Goal: Task Accomplishment & Management: Use online tool/utility

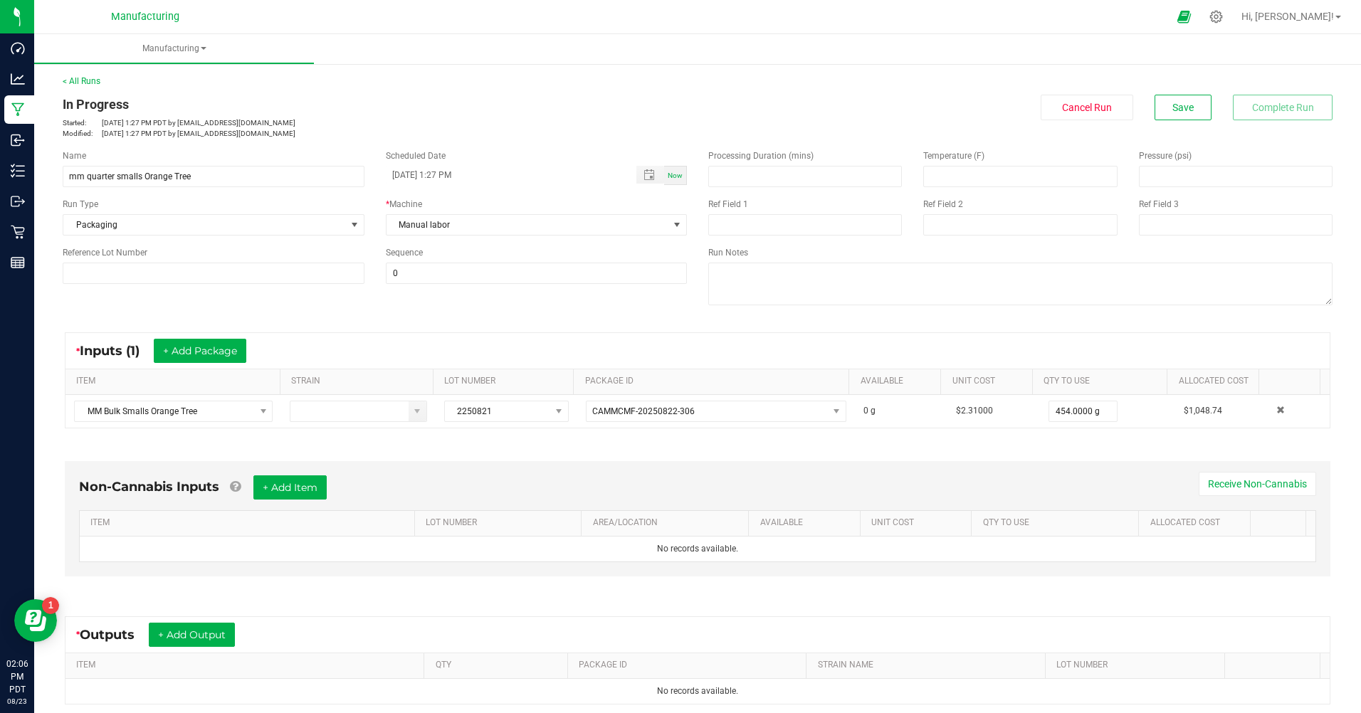
scroll to position [142, 0]
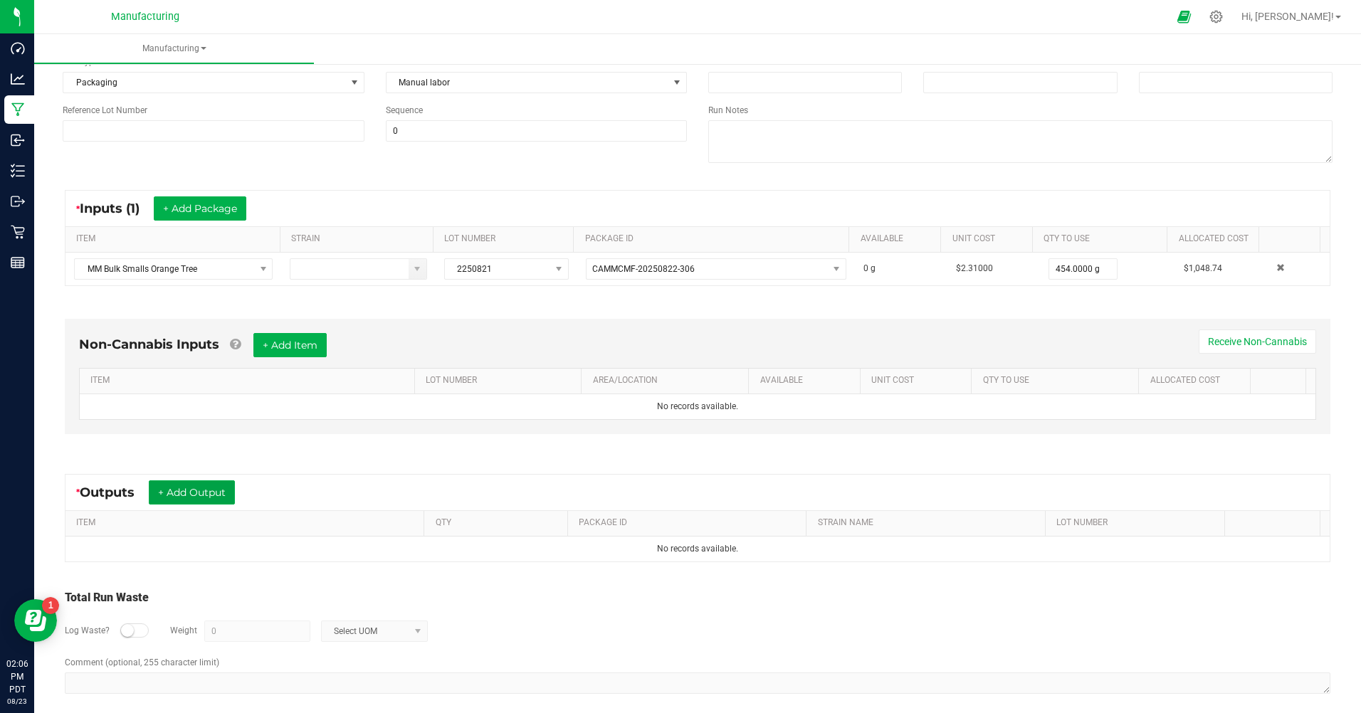
click at [207, 496] on button "+ Add Output" at bounding box center [192, 492] width 86 height 24
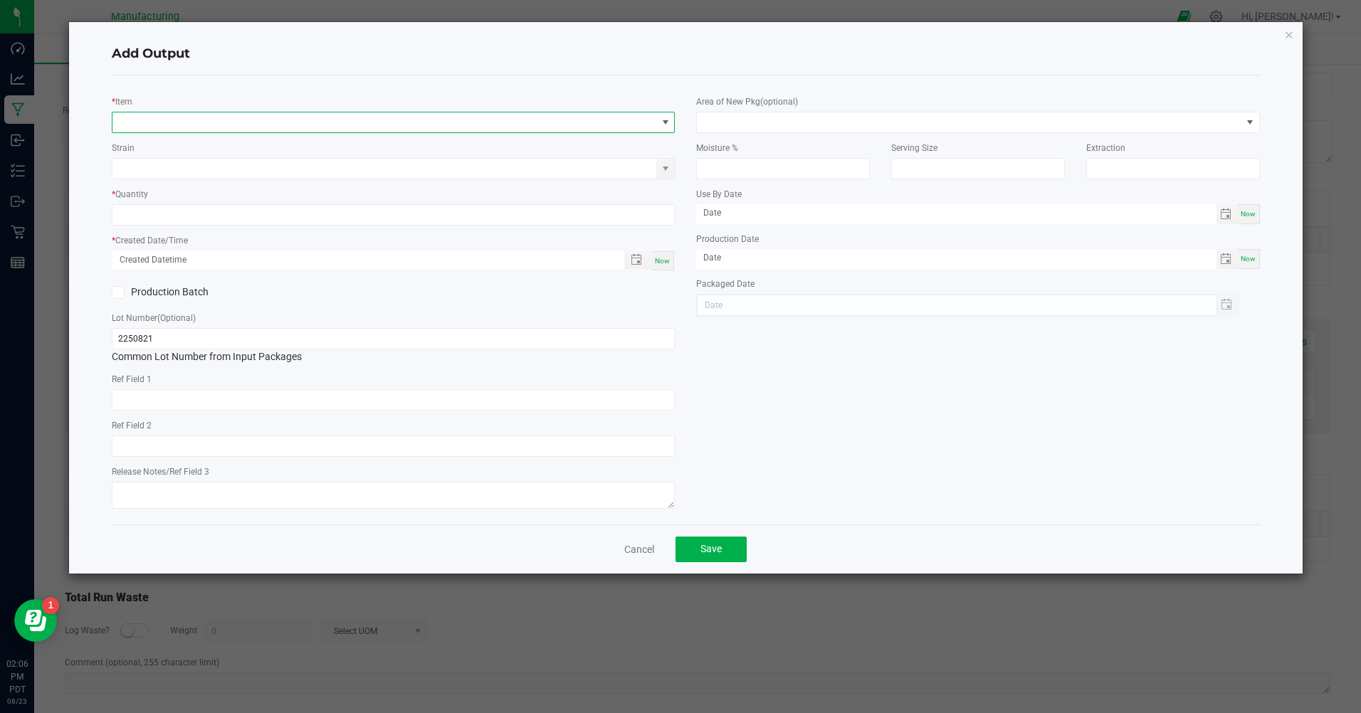
click at [221, 128] on span "NO DATA FOUND" at bounding box center [384, 122] width 544 height 20
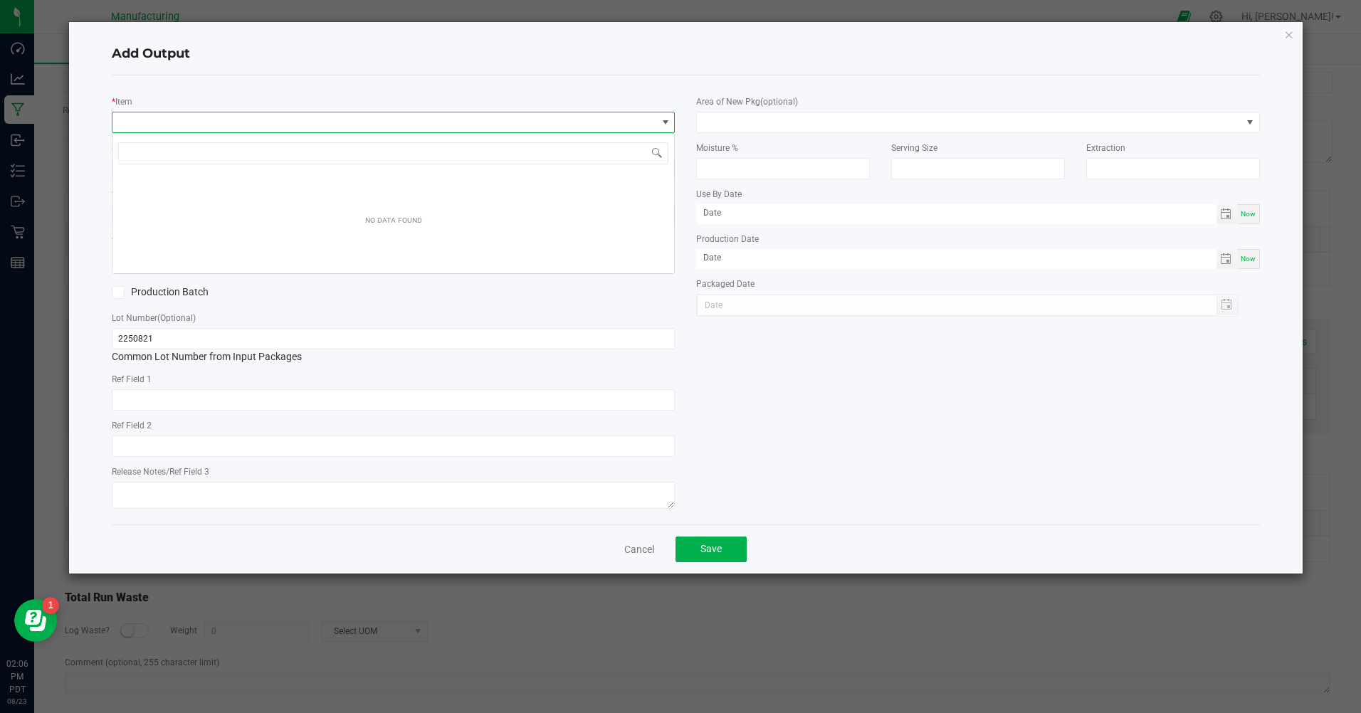
scroll to position [21, 563]
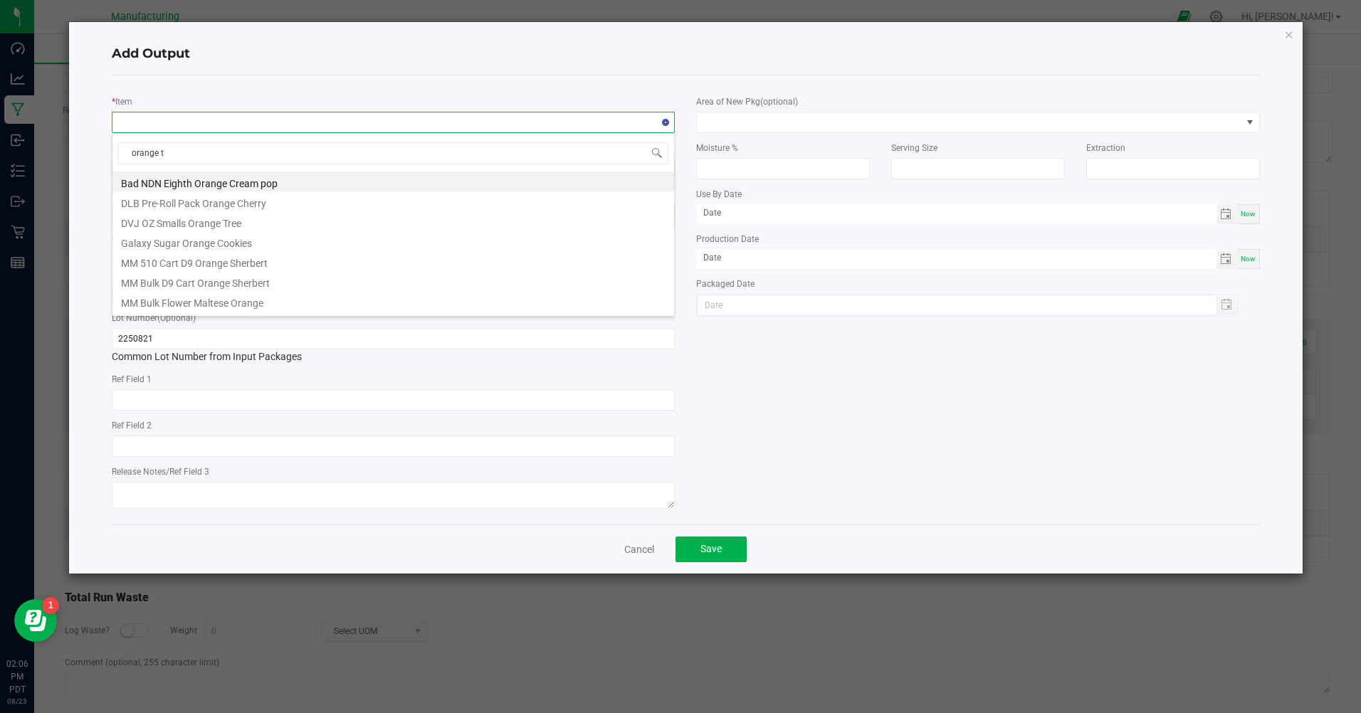
type input "orange tr"
click at [238, 300] on li "MM Quarter Smalls Orange Tree" at bounding box center [392, 304] width 561 height 20
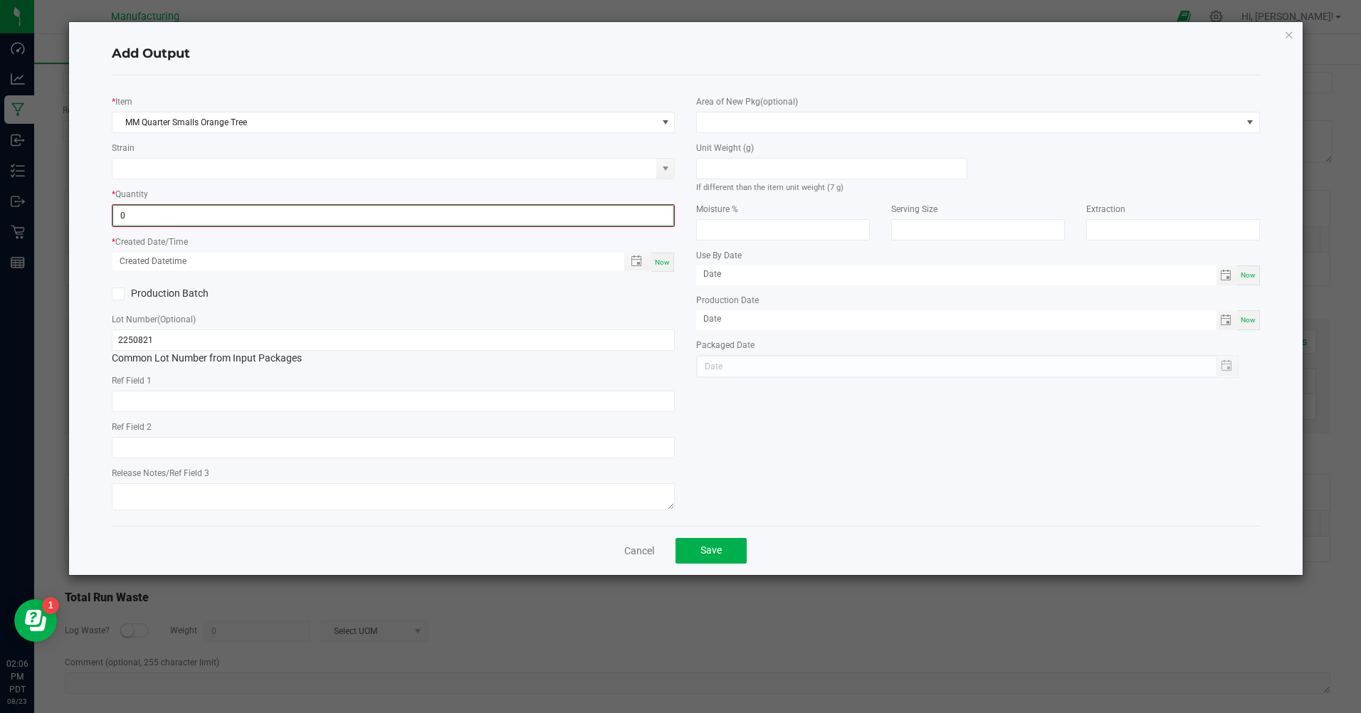
click at [183, 219] on input "0" at bounding box center [393, 216] width 560 height 20
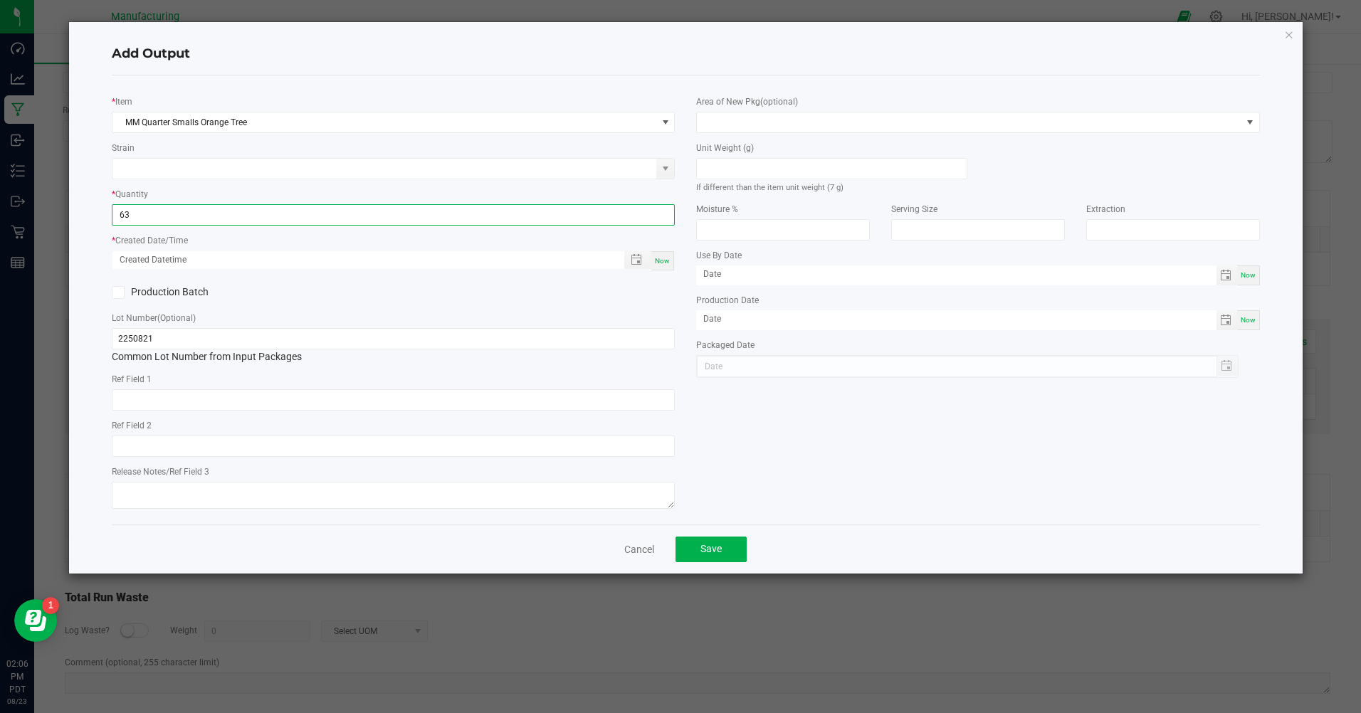
type input "63 ea"
click at [664, 271] on div "Now" at bounding box center [393, 260] width 563 height 21
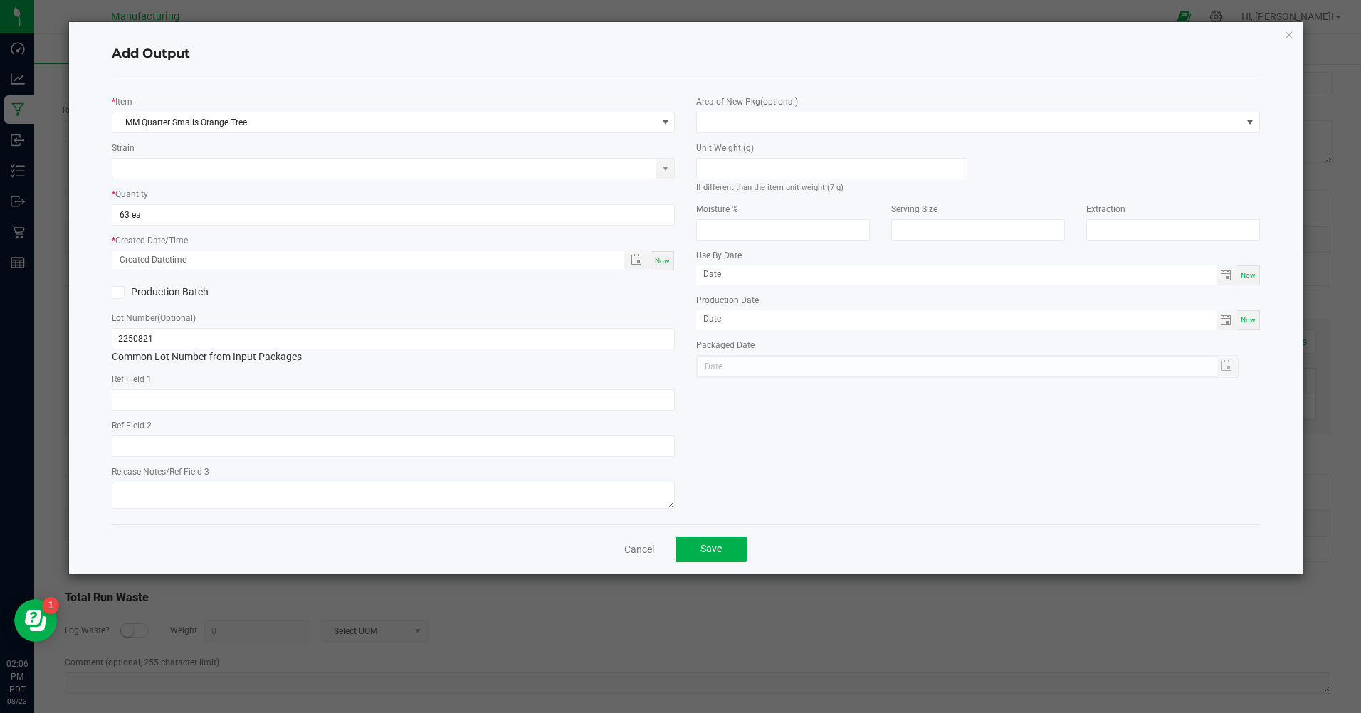
click at [667, 265] on span "Now" at bounding box center [662, 261] width 15 height 8
type input "[DATE] 2:06 PM"
type input "[DATE]"
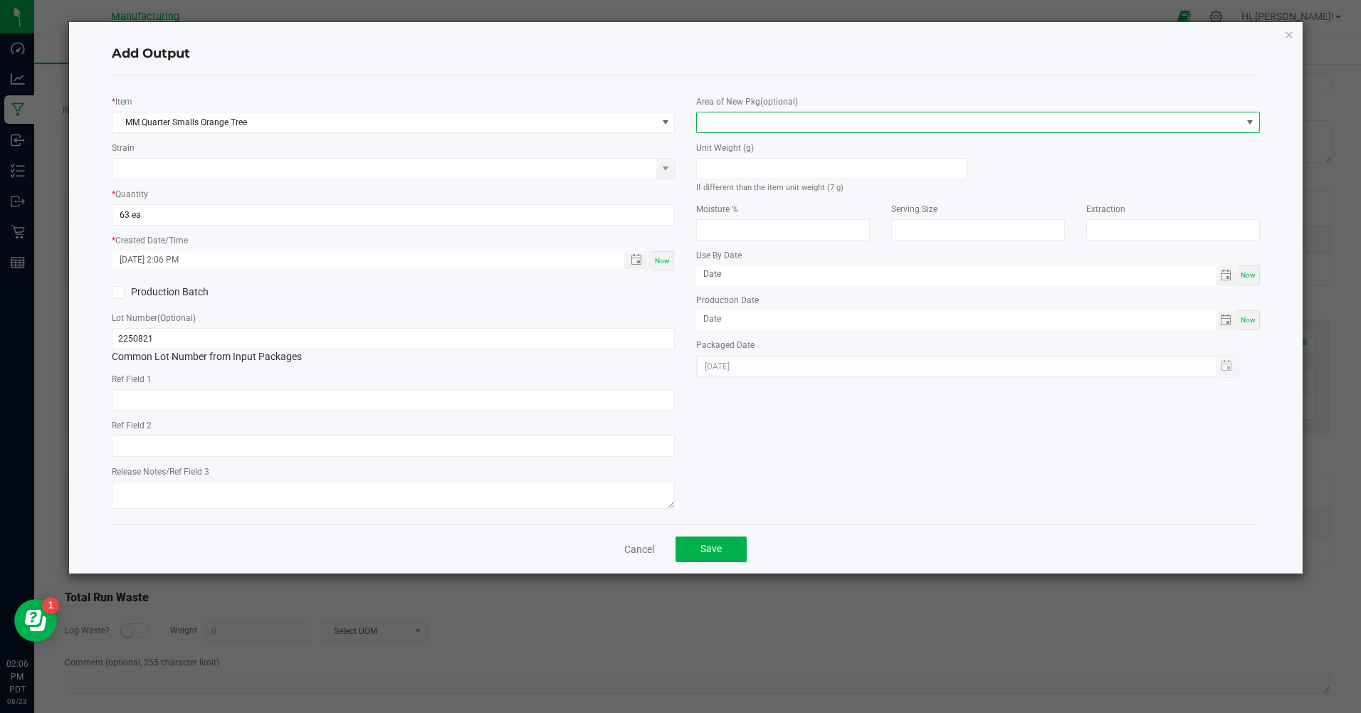
click at [818, 131] on span at bounding box center [969, 122] width 544 height 20
click at [727, 303] on li "Inventory Room" at bounding box center [977, 304] width 561 height 24
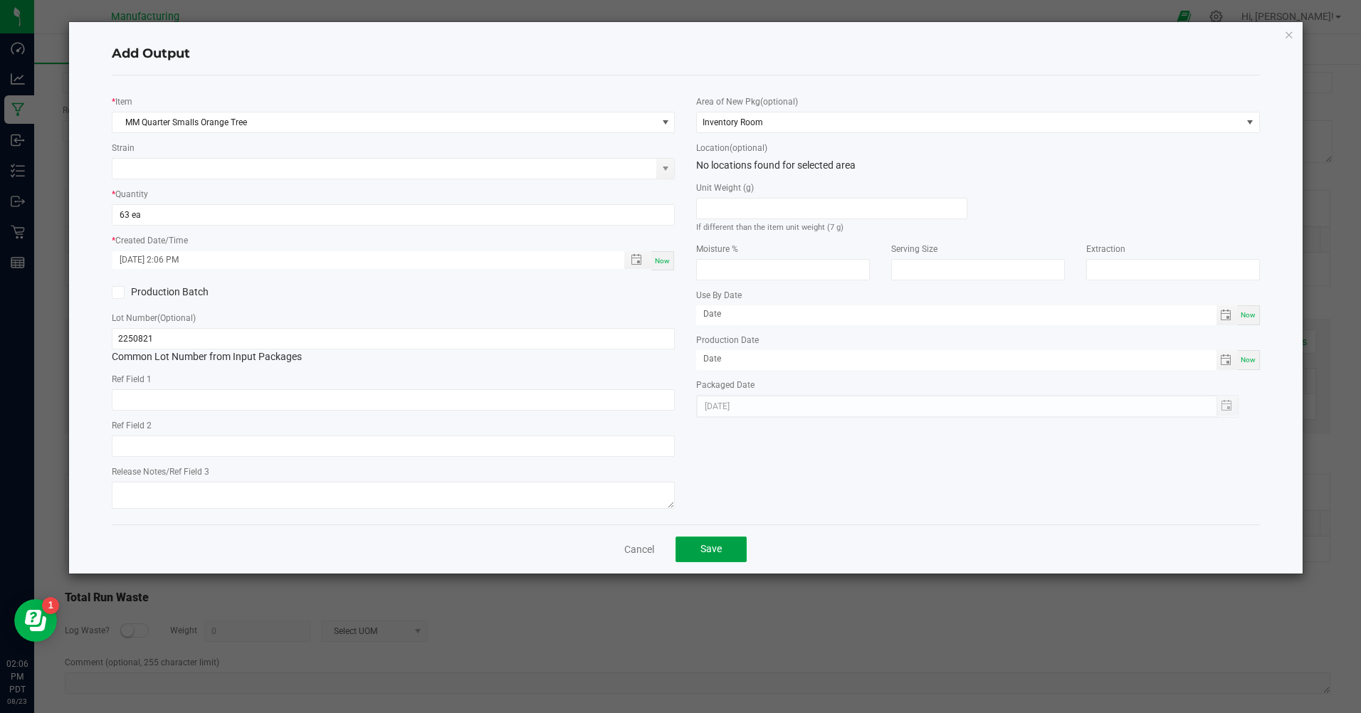
click at [730, 557] on button "Save" at bounding box center [710, 550] width 71 height 26
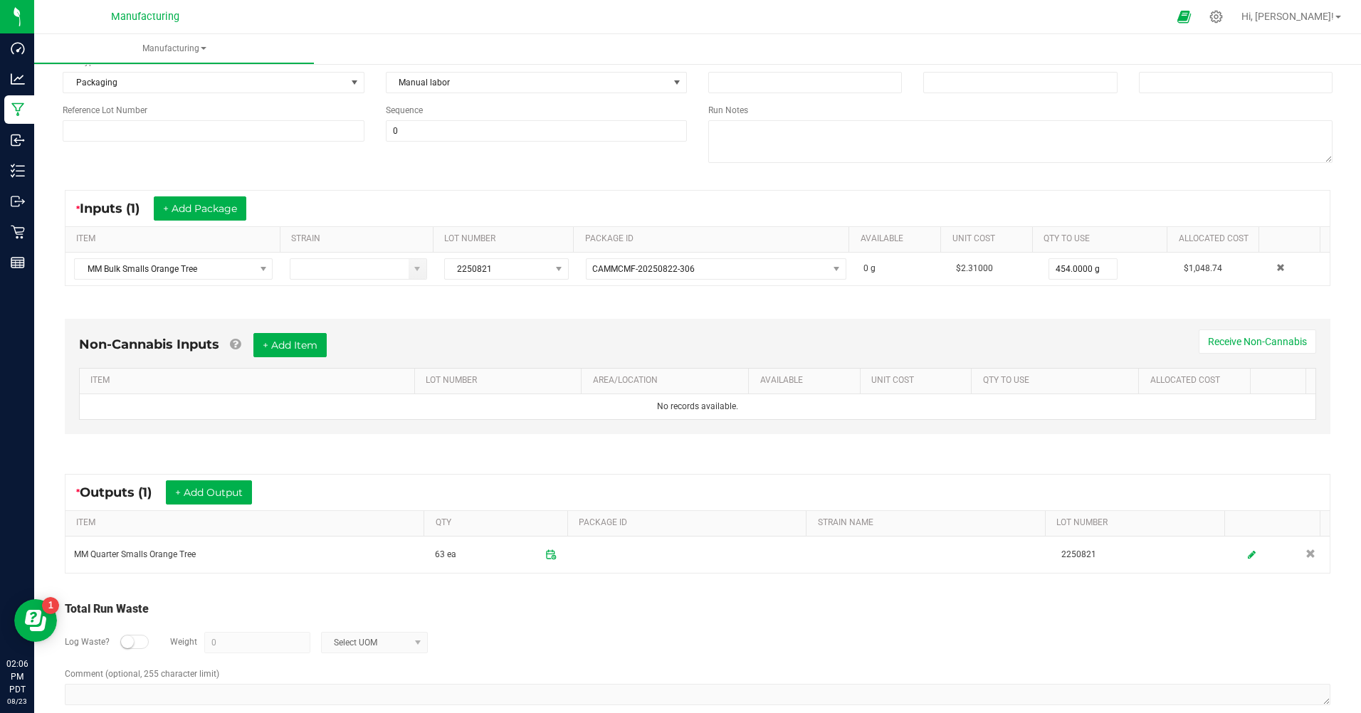
click at [128, 646] on small at bounding box center [127, 641] width 13 height 13
click at [208, 643] on input "0" at bounding box center [257, 643] width 105 height 20
click at [327, 646] on span "Select UOM" at bounding box center [366, 643] width 88 height 20
click at [384, 516] on li "Gram" at bounding box center [371, 519] width 105 height 20
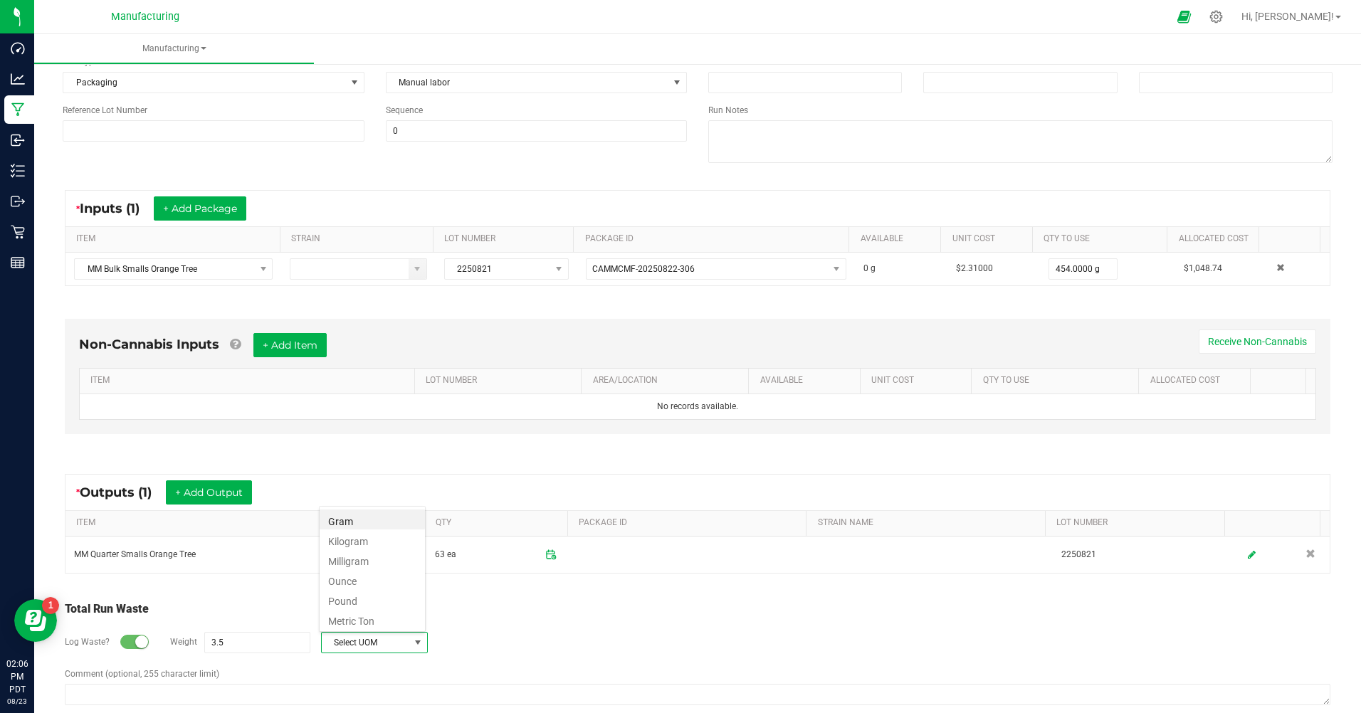
type input "3.5 g"
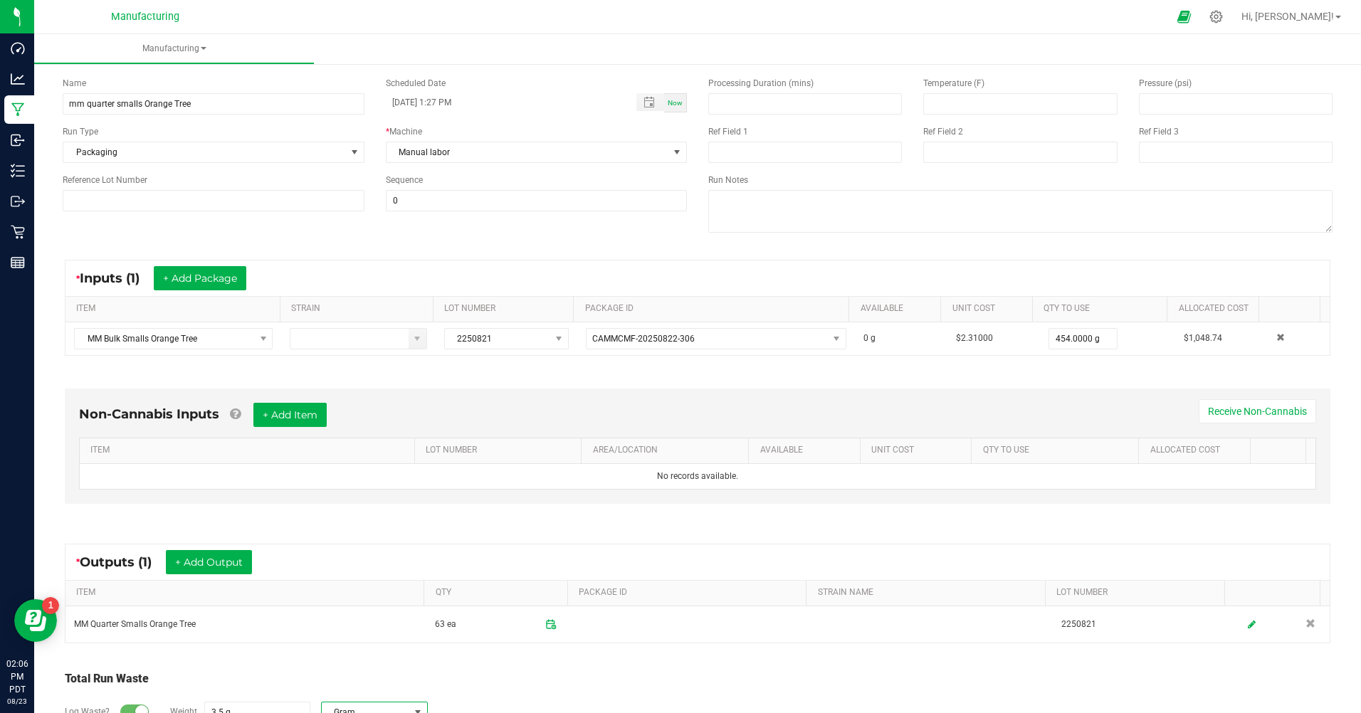
scroll to position [0, 0]
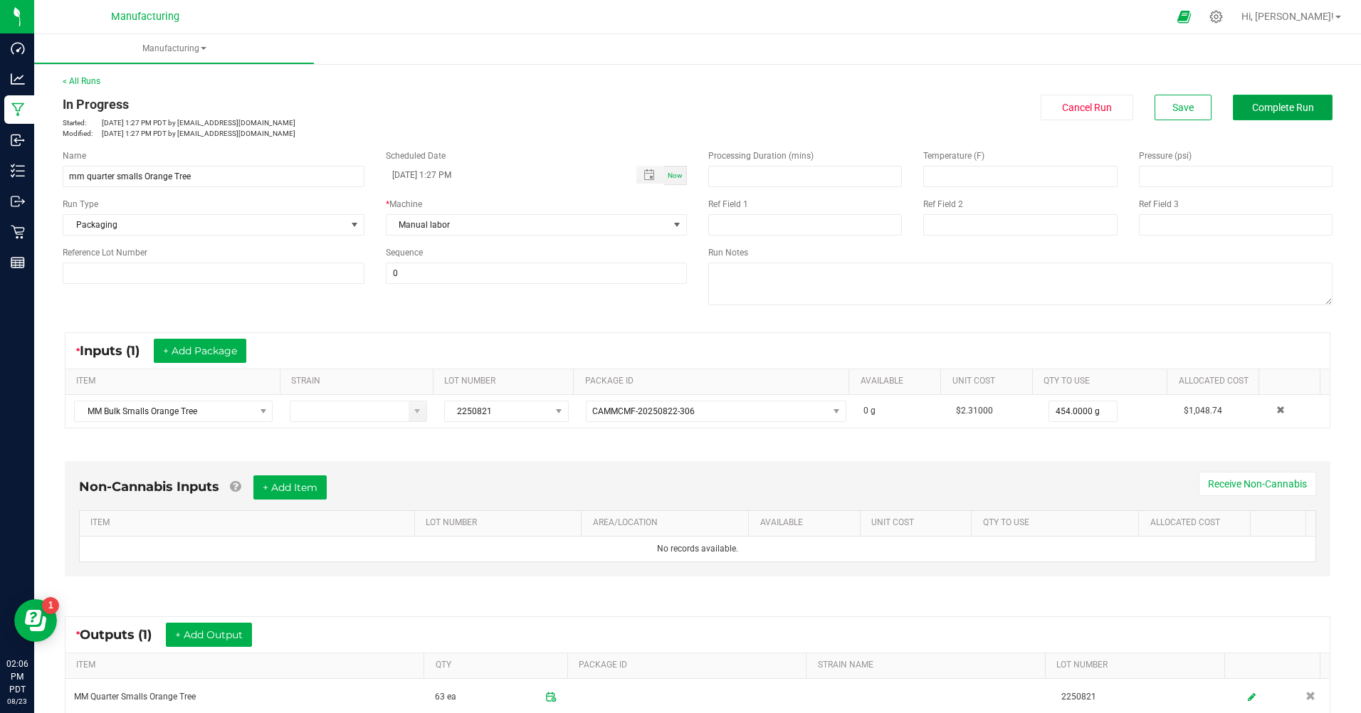
click at [1264, 114] on button "Complete Run" at bounding box center [1282, 108] width 100 height 26
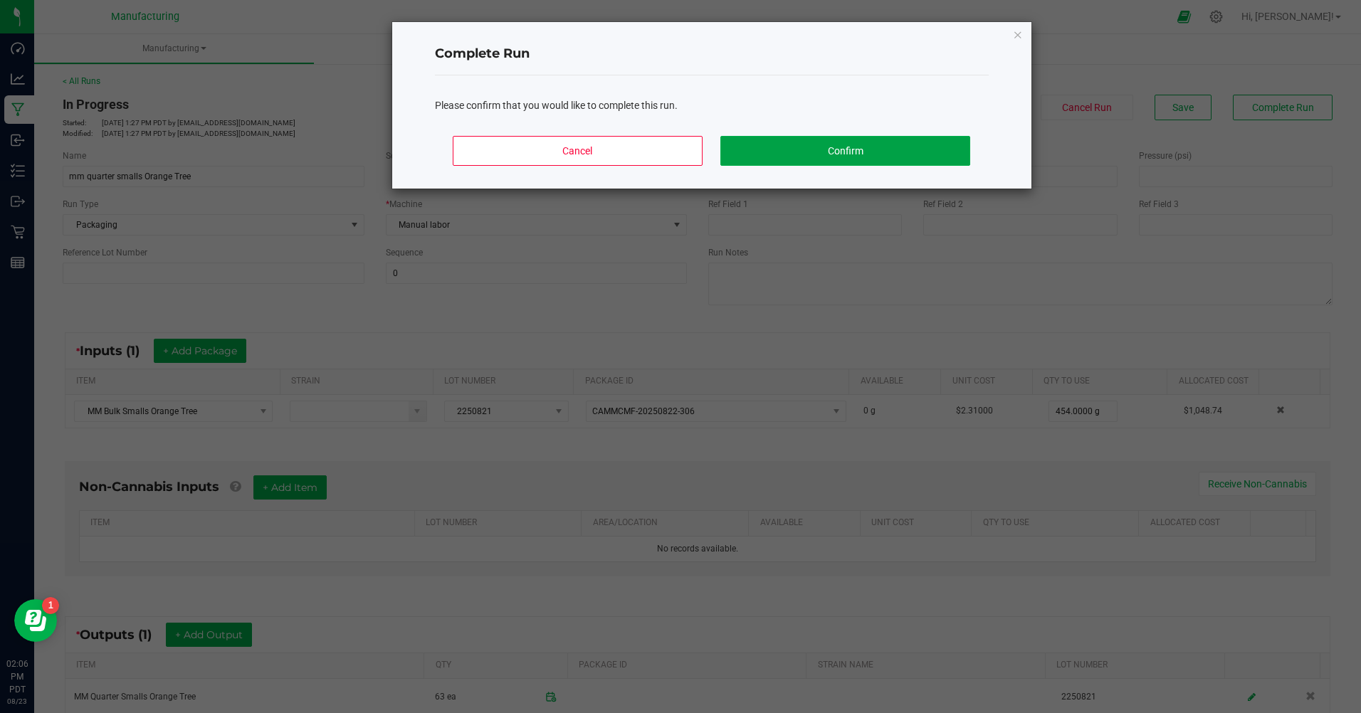
click at [940, 158] on button "Confirm" at bounding box center [844, 151] width 249 height 30
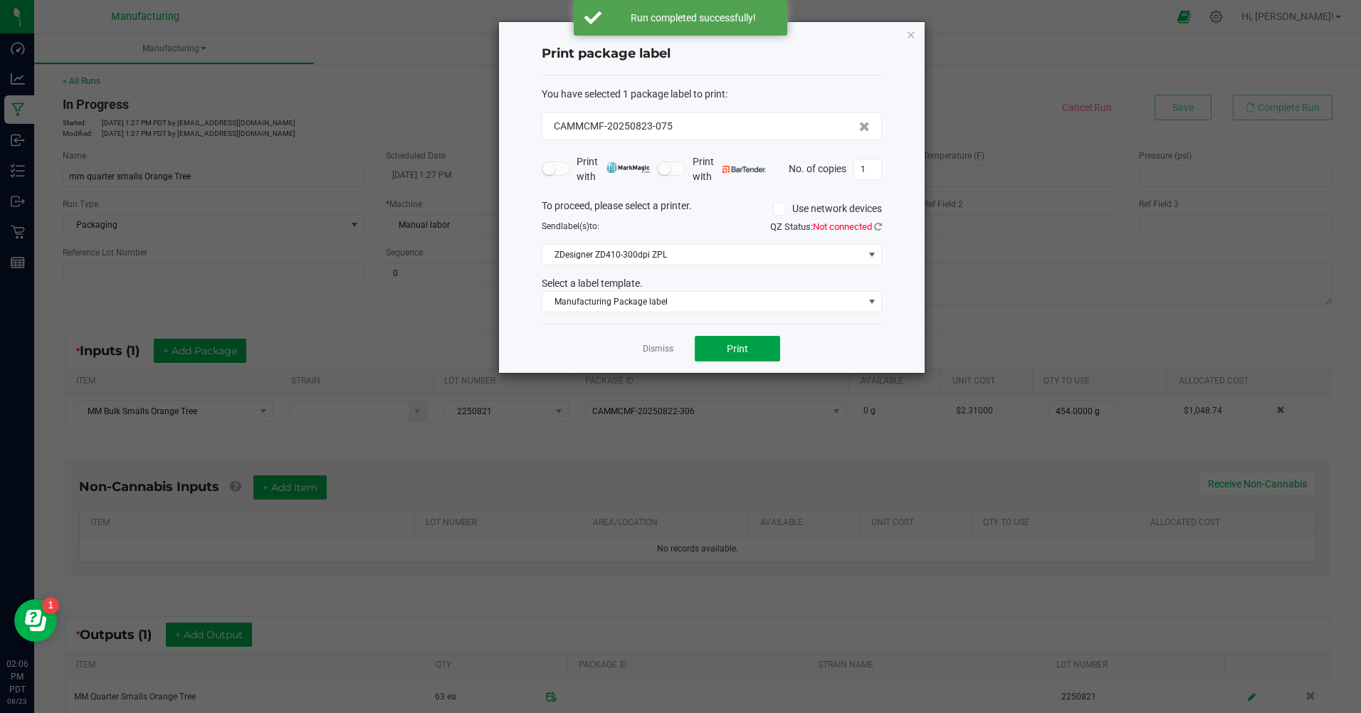
click at [755, 355] on button "Print" at bounding box center [736, 349] width 85 height 26
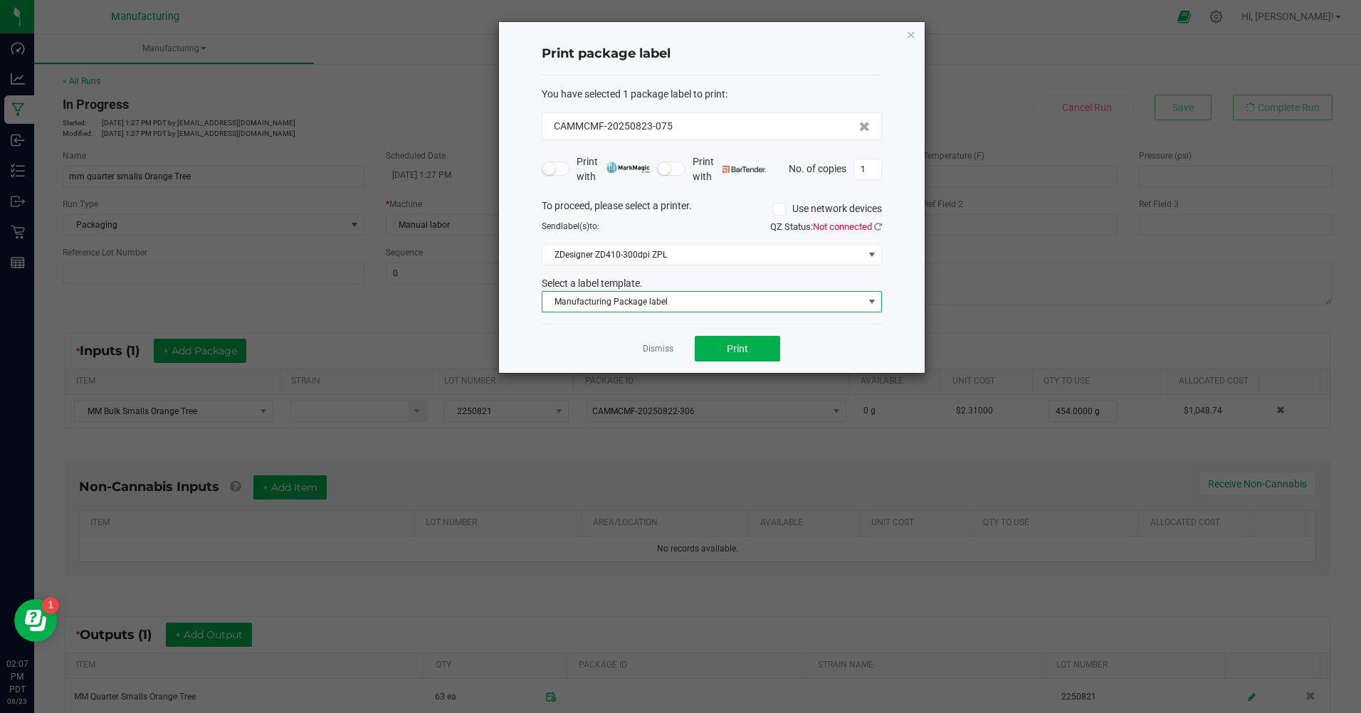
click at [860, 311] on span "Manufacturing Package label" at bounding box center [702, 302] width 321 height 20
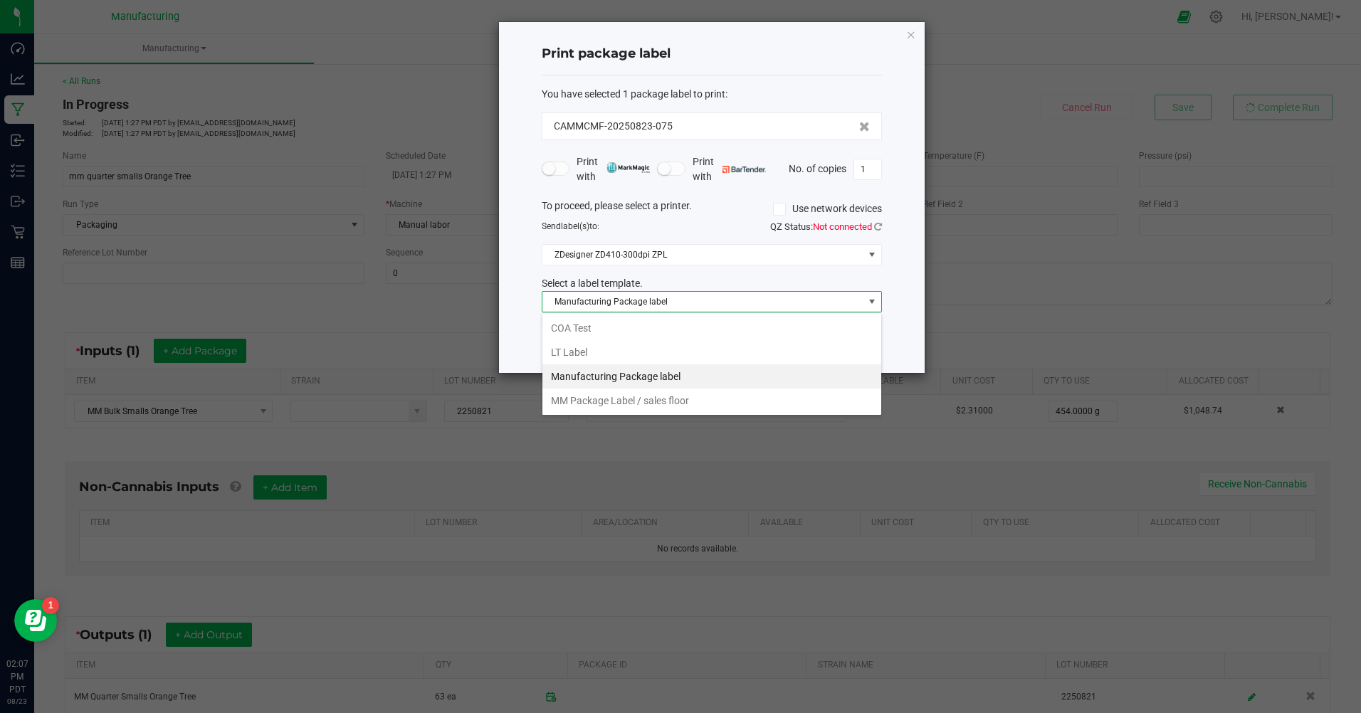
scroll to position [21, 340]
click at [595, 400] on li "MM Package Label / sales floor" at bounding box center [711, 401] width 339 height 24
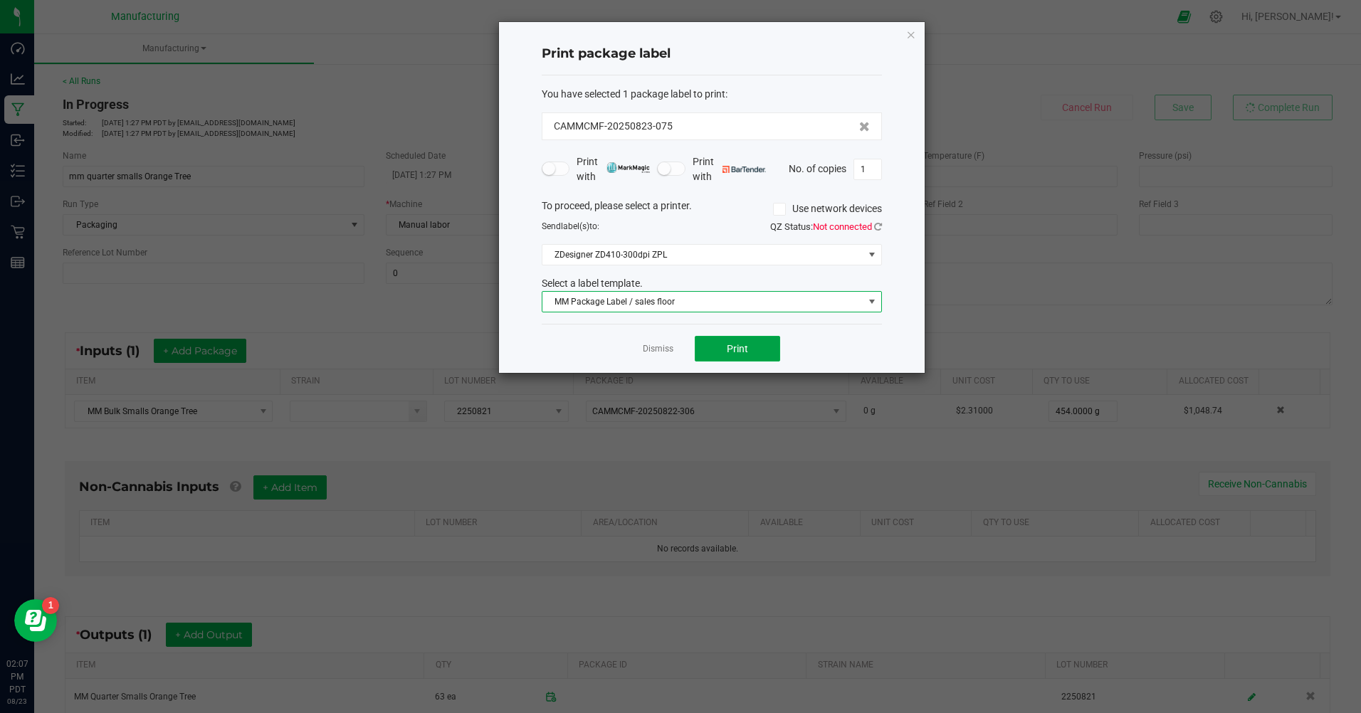
click at [749, 342] on button "Print" at bounding box center [736, 349] width 85 height 26
click at [872, 164] on input "1" at bounding box center [867, 169] width 27 height 20
type input "63"
click at [744, 354] on span "Print" at bounding box center [737, 348] width 21 height 11
click at [665, 349] on link "Dismiss" at bounding box center [658, 349] width 31 height 12
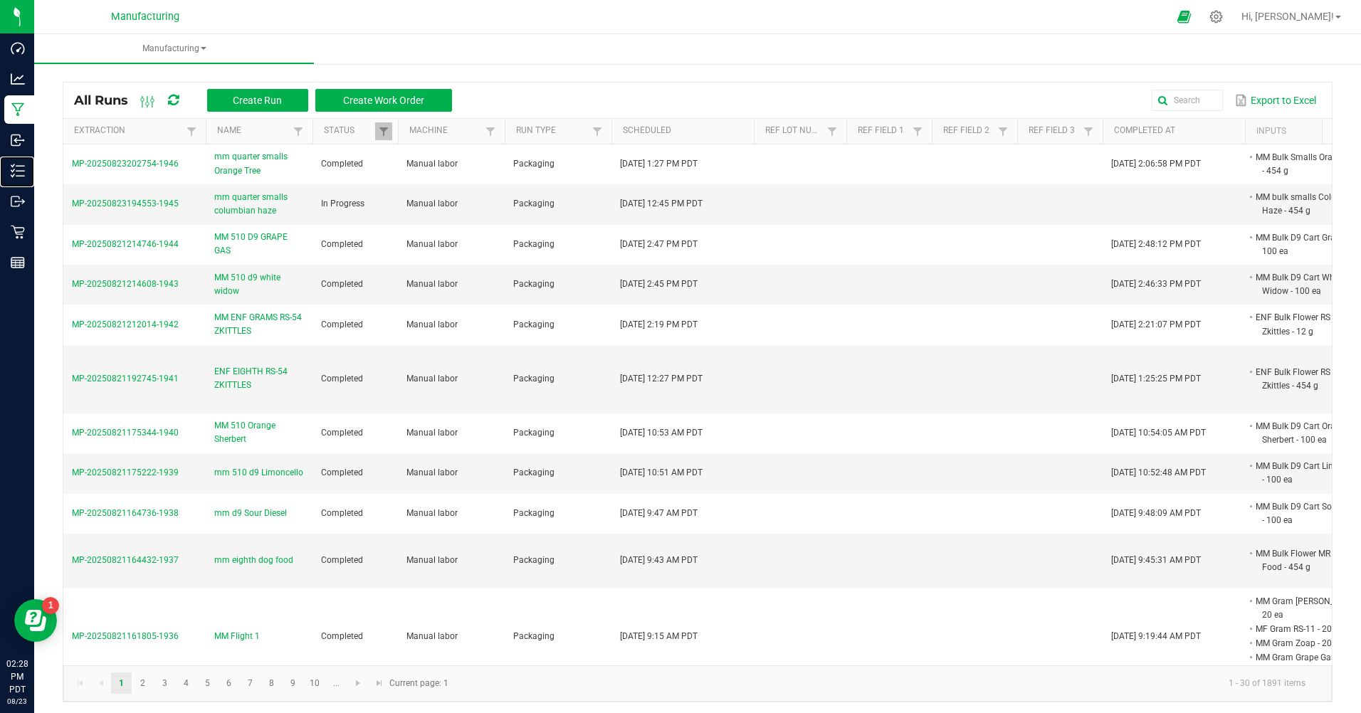
click at [0, 0] on p "Inventory" at bounding box center [0, 0] width 0 height 0
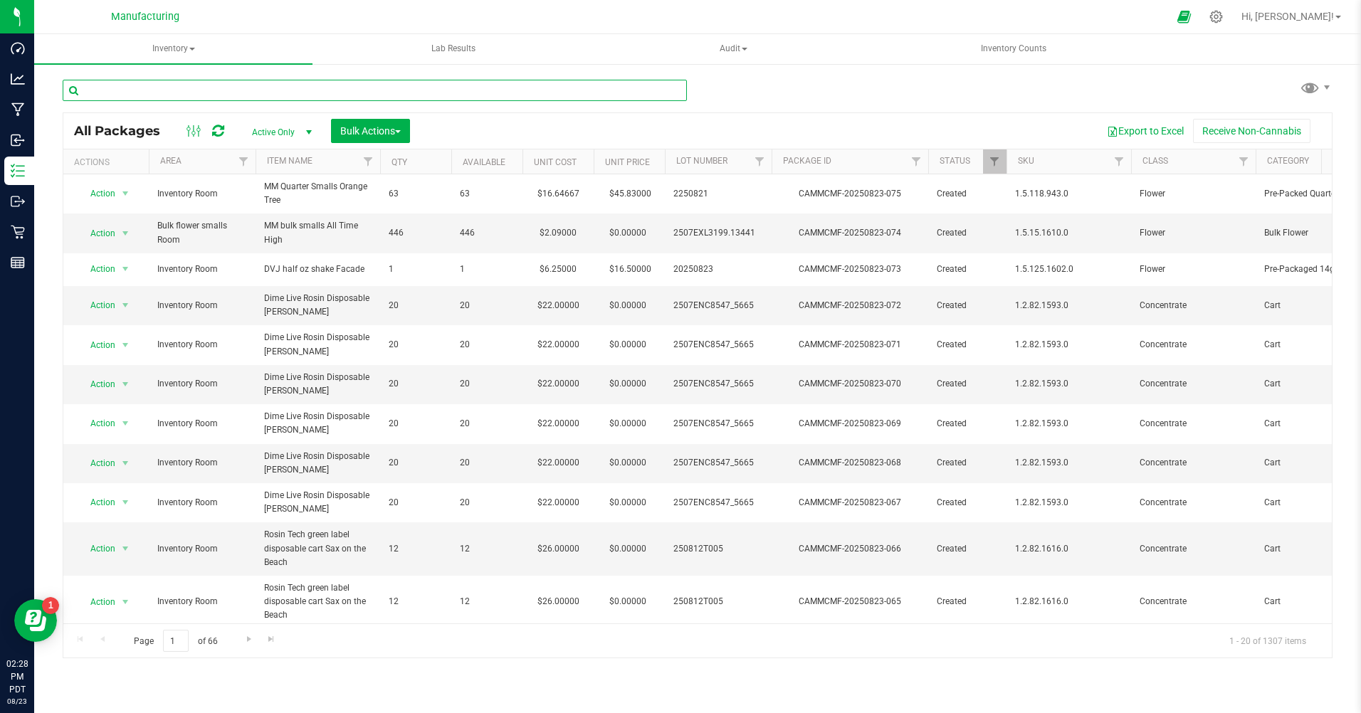
click at [168, 95] on input "text" at bounding box center [375, 90] width 624 height 21
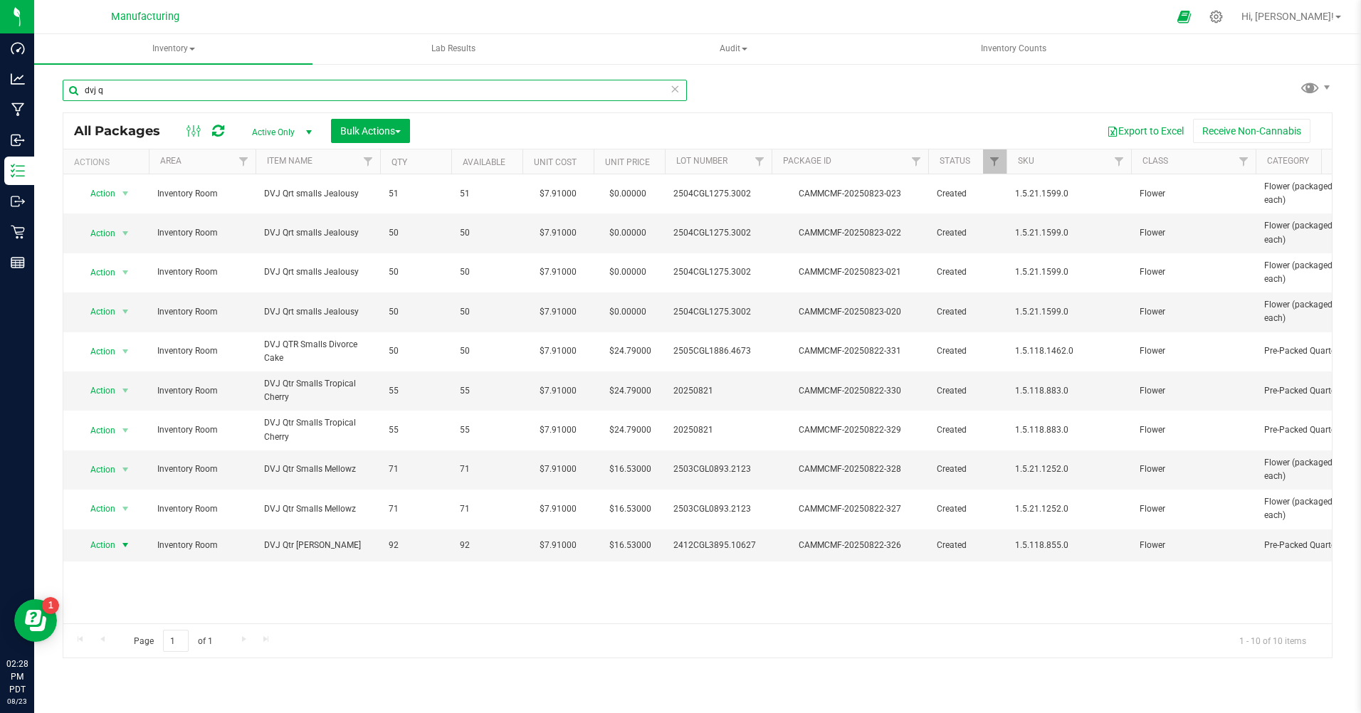
type input "dvj q"
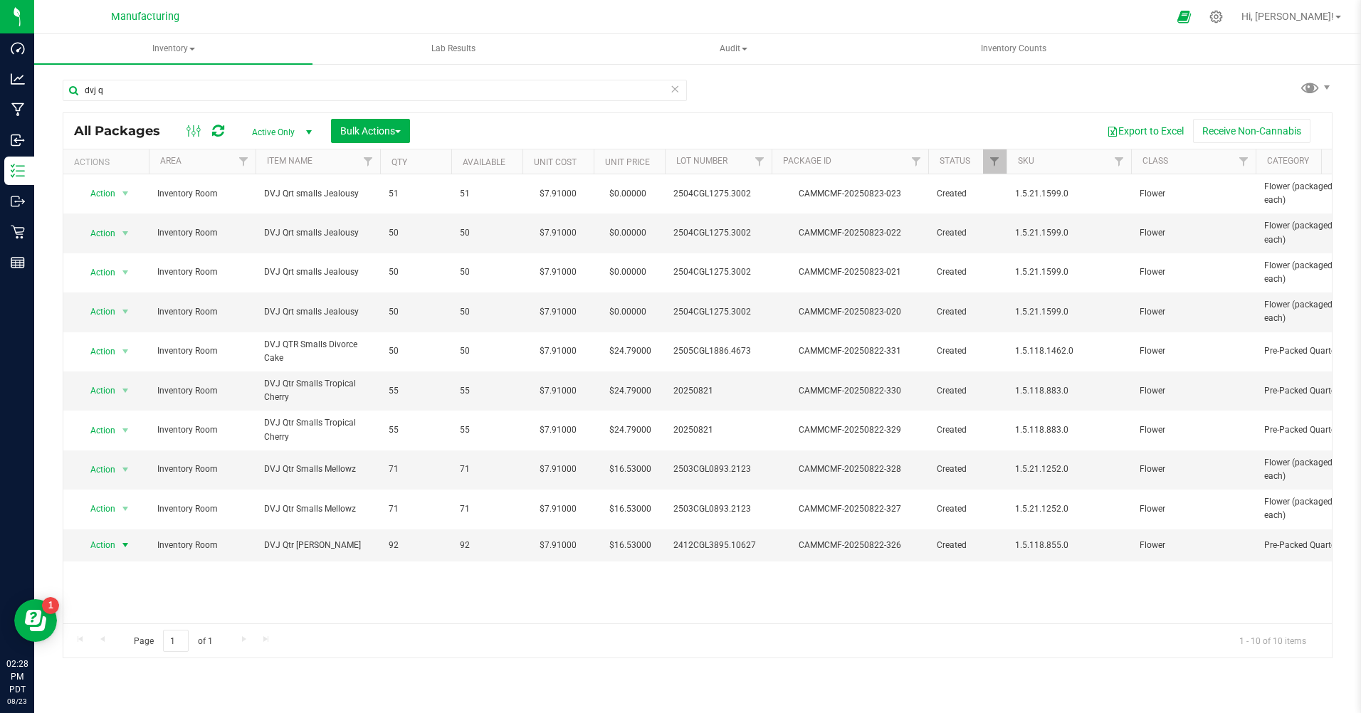
click at [117, 546] on span "select" at bounding box center [126, 545] width 18 height 20
click at [127, 330] on li "Create package" at bounding box center [123, 330] width 91 height 21
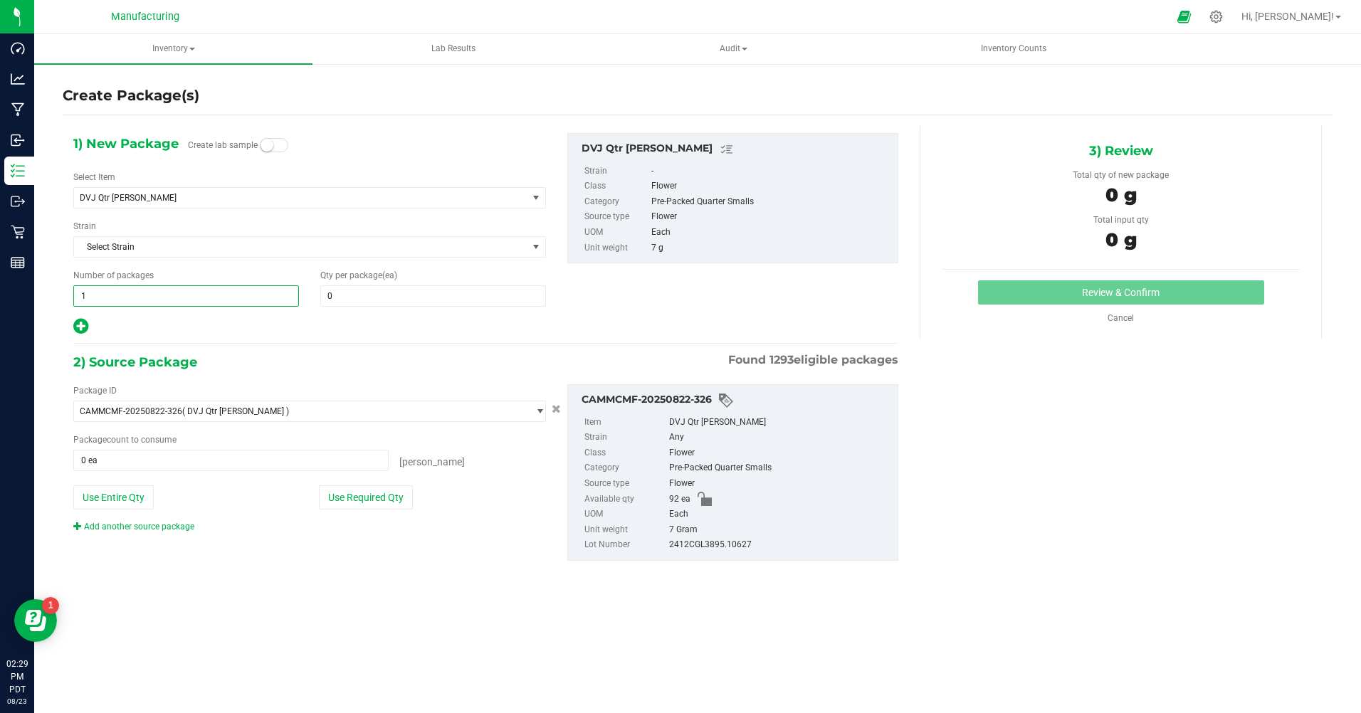
click at [95, 298] on span "1 1" at bounding box center [186, 295] width 226 height 21
type input "2"
click at [359, 297] on span at bounding box center [433, 295] width 226 height 21
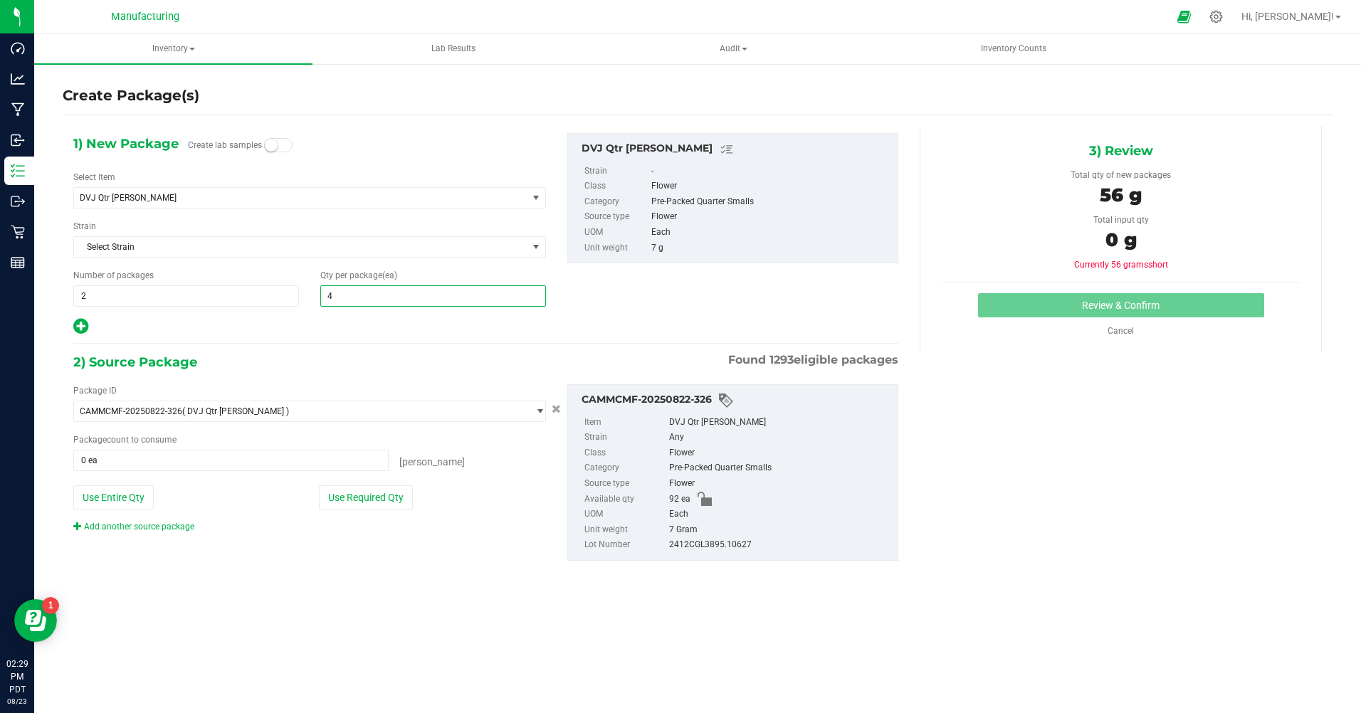
type input "46"
click at [384, 504] on button "Use Required Qty" at bounding box center [366, 497] width 94 height 24
type input "92 ea"
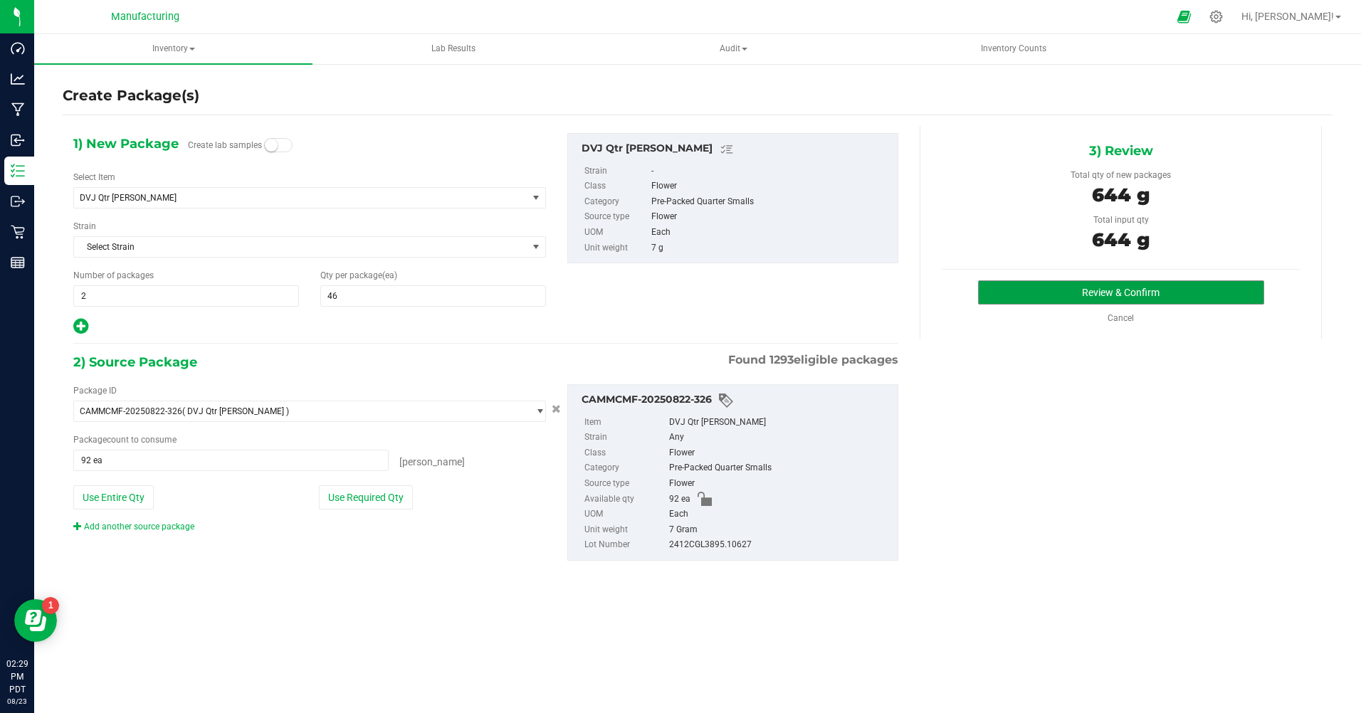
click at [1256, 287] on button "Review & Confirm" at bounding box center [1121, 292] width 286 height 24
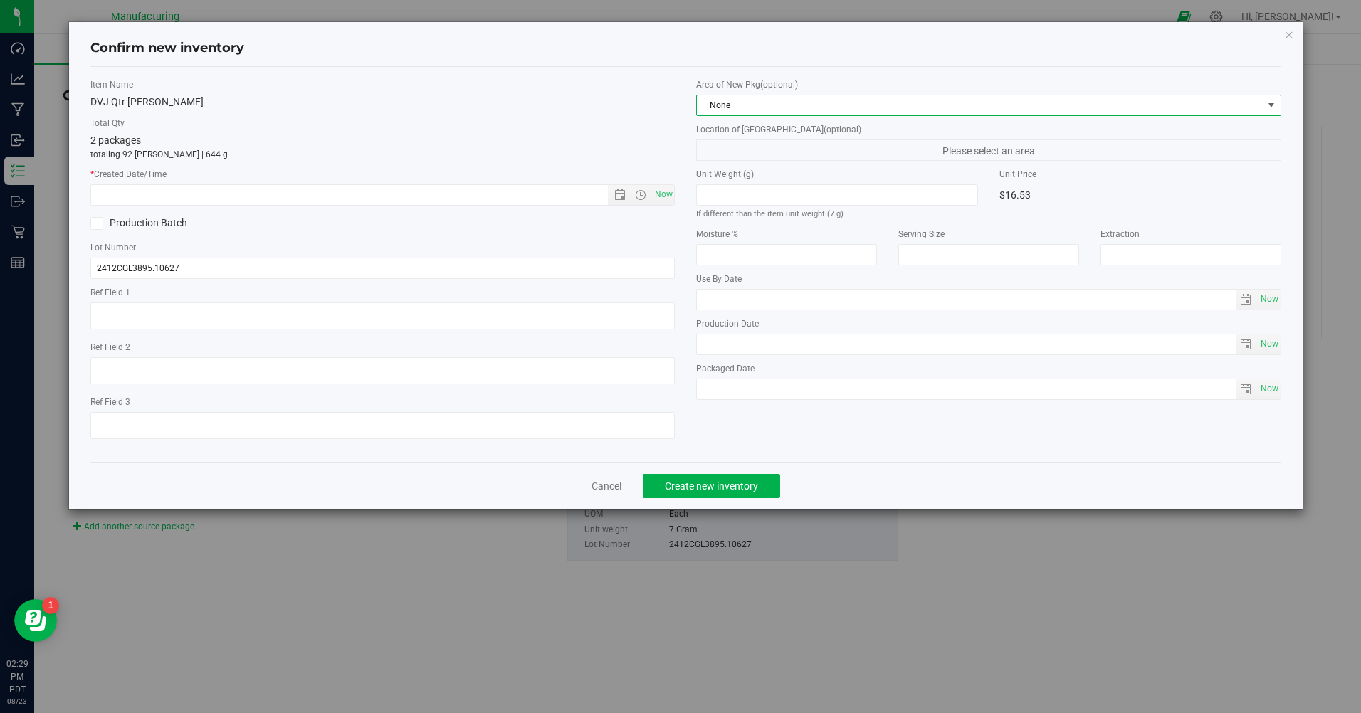
click at [741, 102] on span "None" at bounding box center [979, 105] width 565 height 20
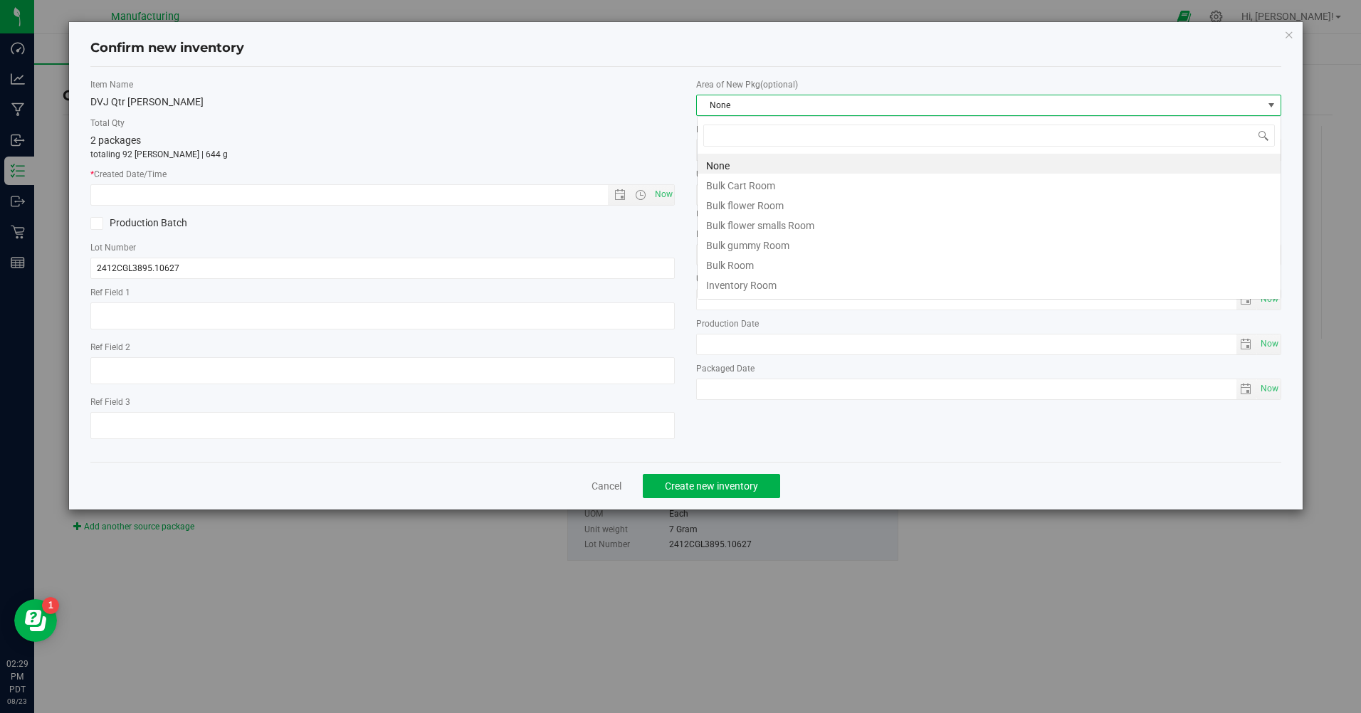
scroll to position [21, 584]
click at [734, 282] on li "Inventory Room" at bounding box center [988, 283] width 583 height 20
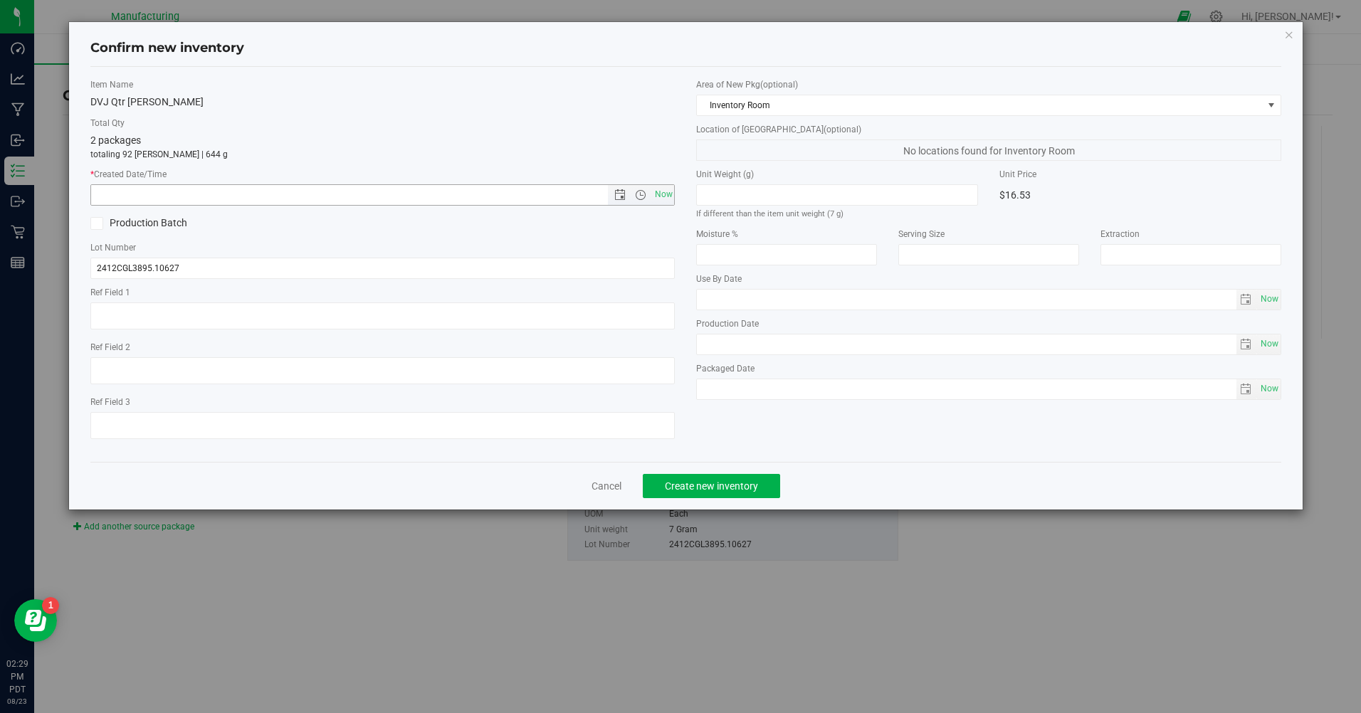
click at [655, 198] on span "Now" at bounding box center [663, 194] width 24 height 21
type input "[DATE] 2:29 PM"
click at [764, 490] on button "Create new inventory" at bounding box center [711, 486] width 137 height 24
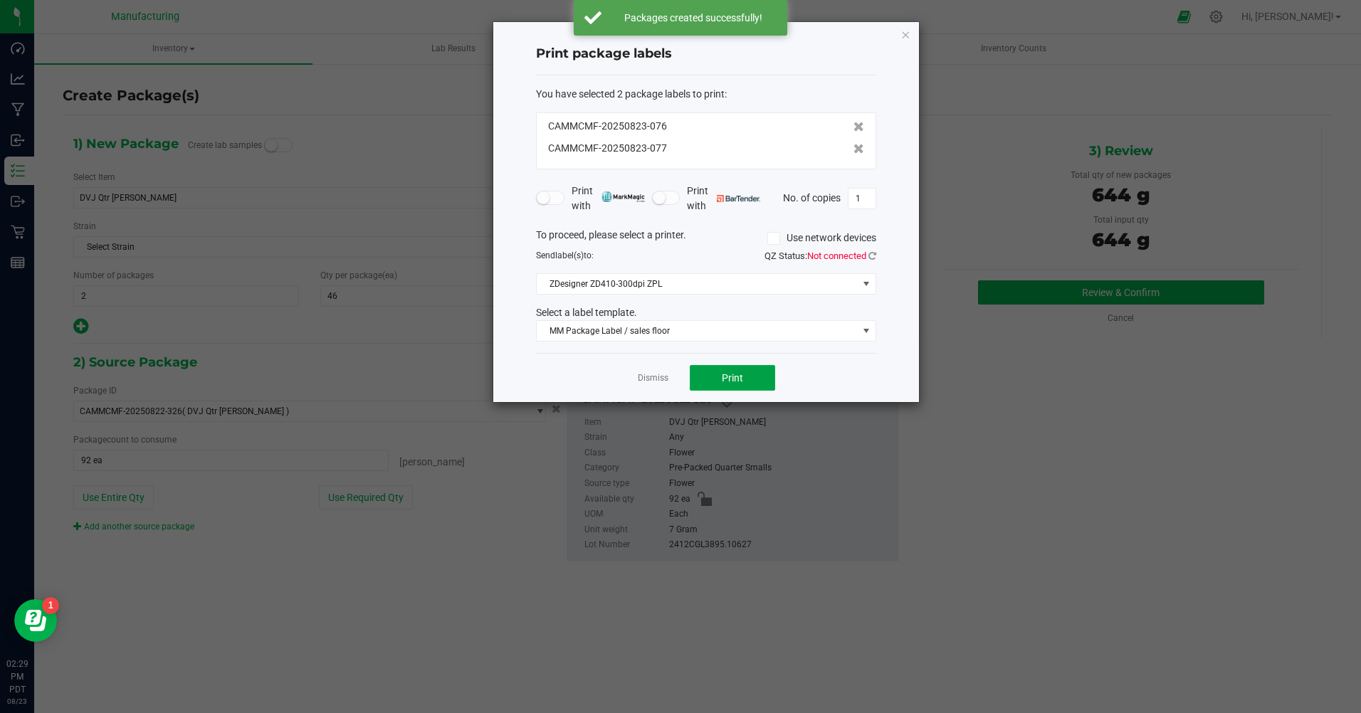
click at [751, 376] on button "Print" at bounding box center [732, 378] width 85 height 26
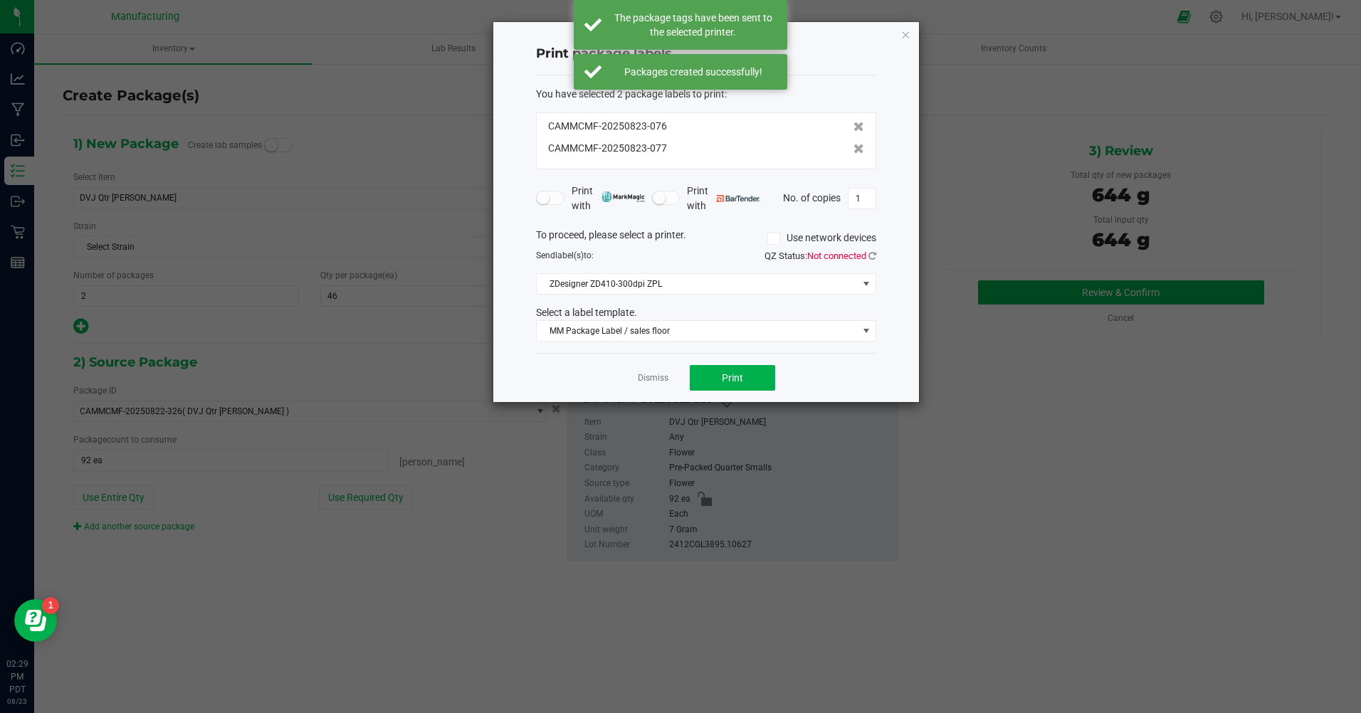
click at [649, 376] on link "Dismiss" at bounding box center [653, 378] width 31 height 12
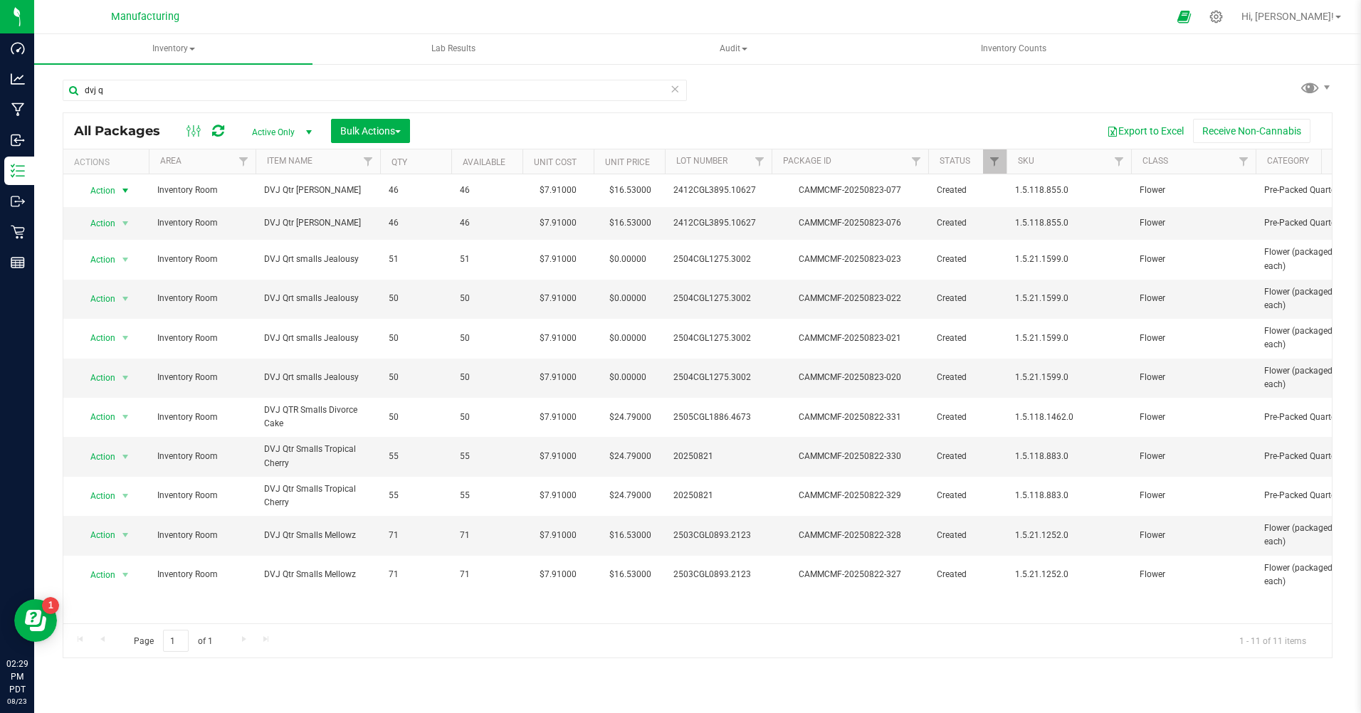
click at [109, 192] on span "Action" at bounding box center [97, 191] width 38 height 20
click at [141, 340] on li "Print package label" at bounding box center [123, 340] width 91 height 21
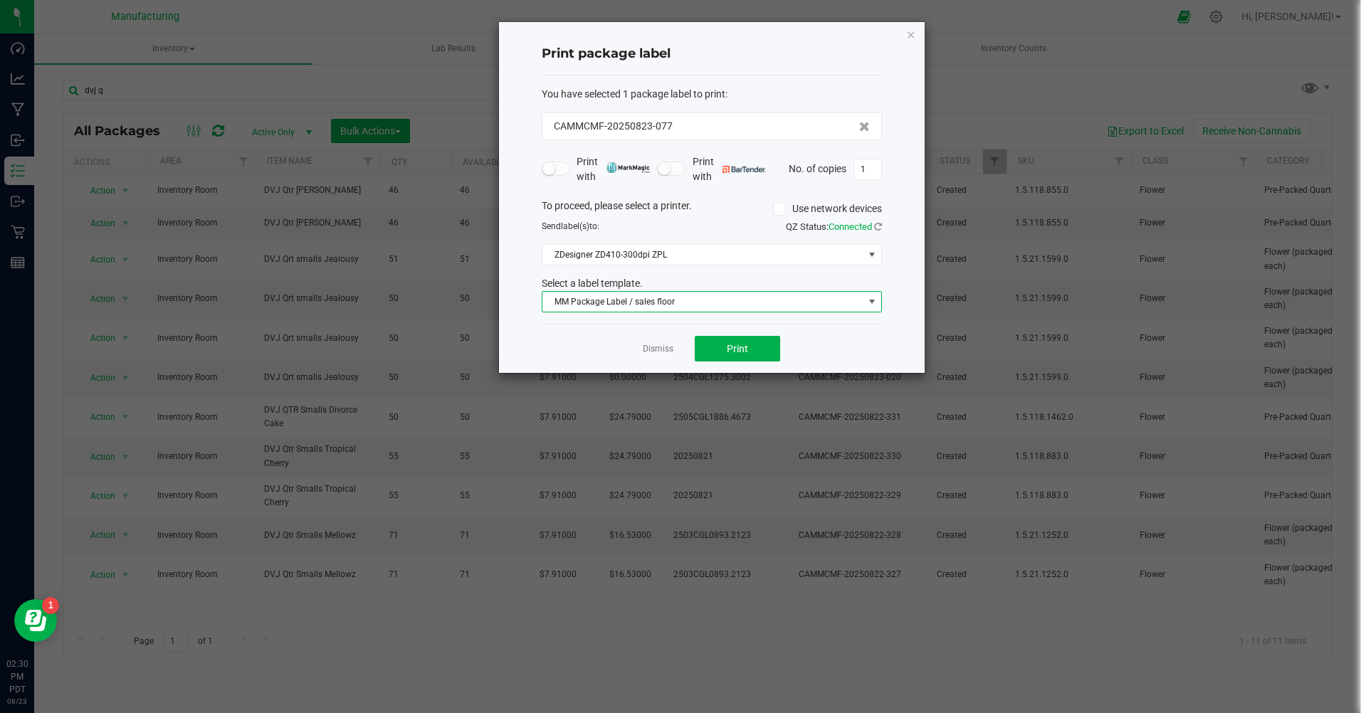
click at [870, 305] on span at bounding box center [871, 301] width 11 height 11
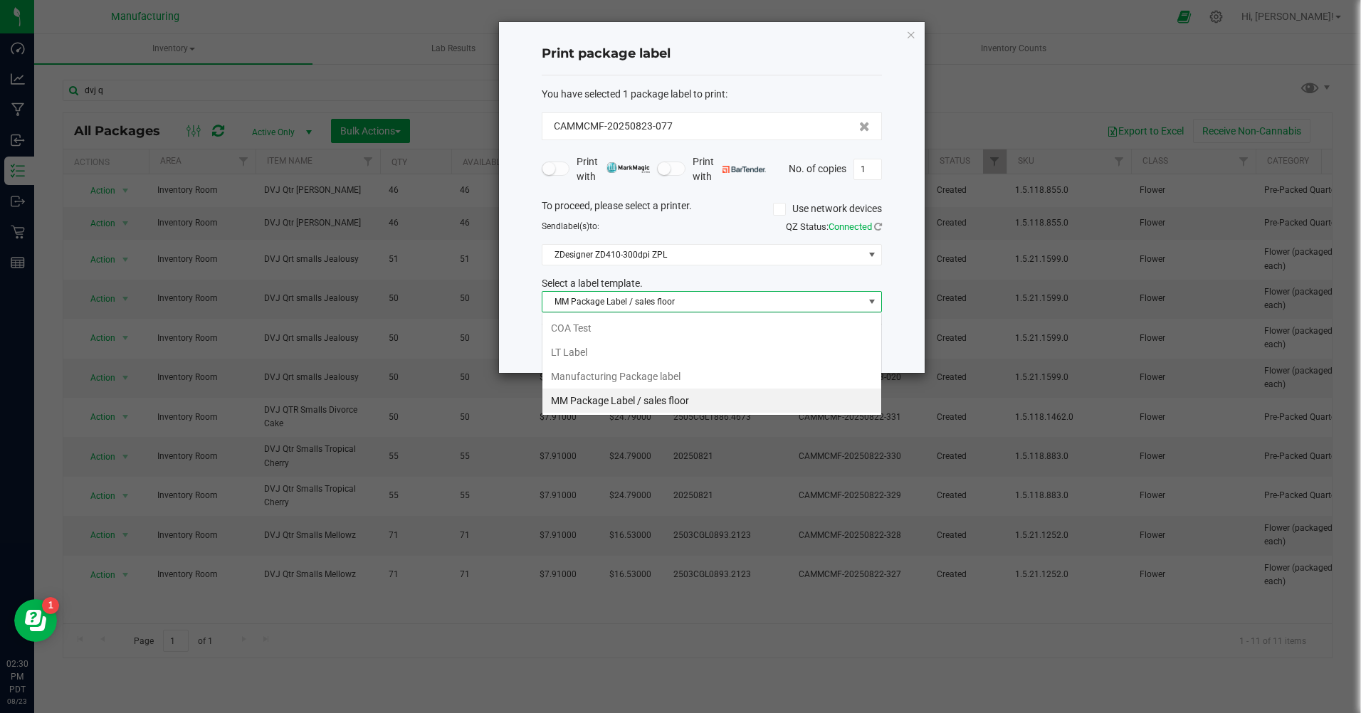
scroll to position [21, 340]
click at [626, 375] on li "Manufacturing Package label" at bounding box center [711, 376] width 339 height 24
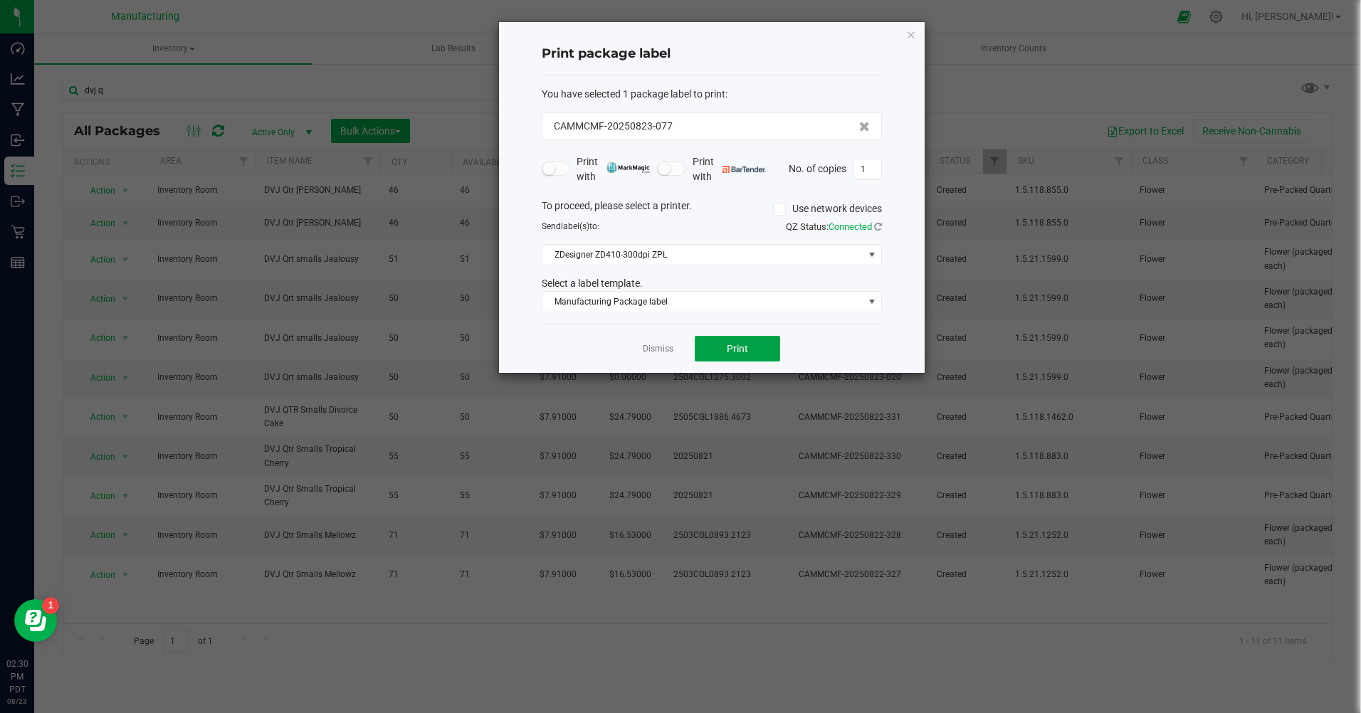
click at [751, 356] on button "Print" at bounding box center [736, 349] width 85 height 26
click at [655, 349] on link "Dismiss" at bounding box center [658, 349] width 31 height 12
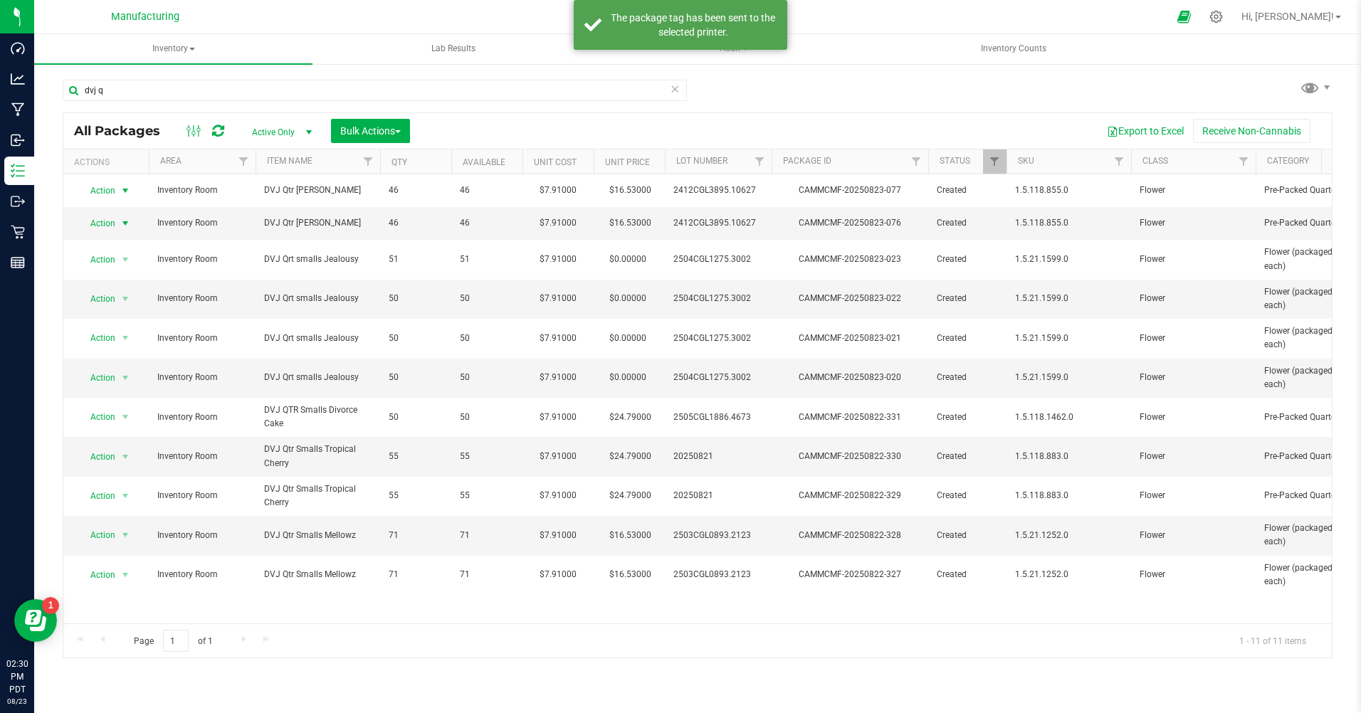
click at [99, 221] on span "Action" at bounding box center [97, 223] width 38 height 20
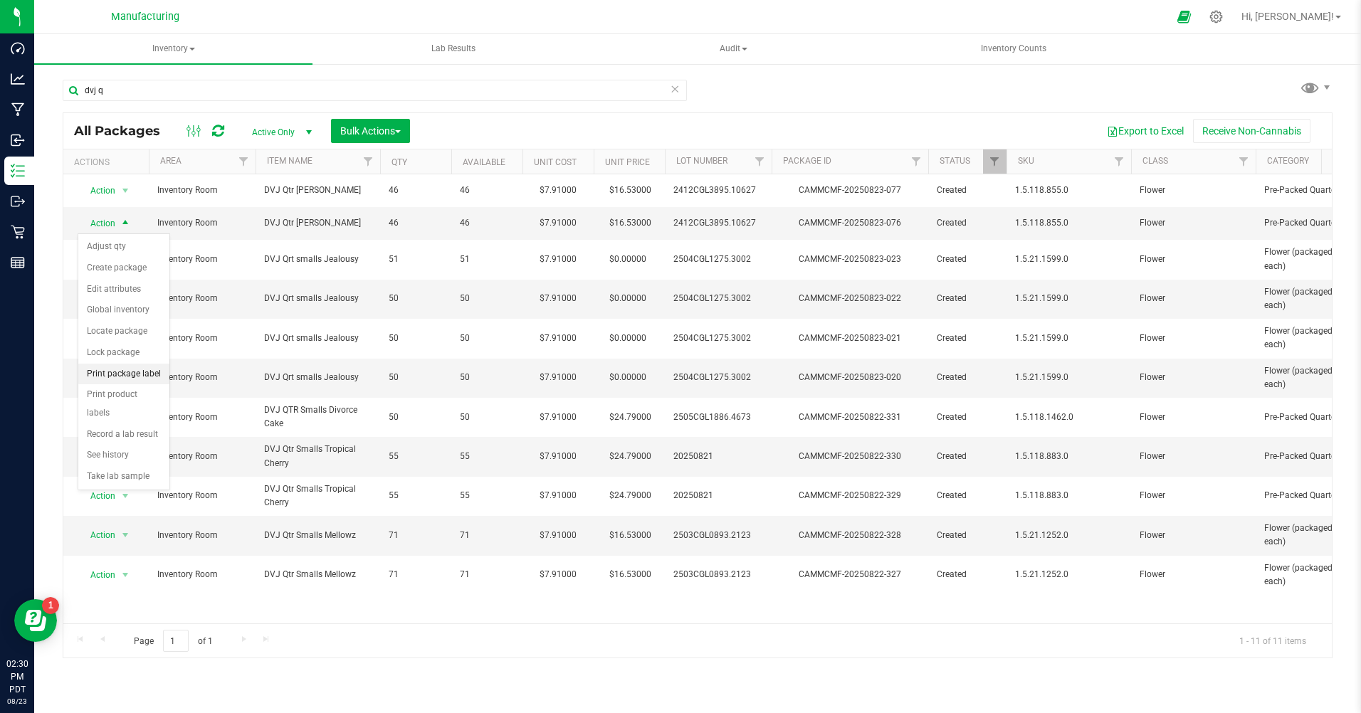
click at [127, 374] on li "Print package label" at bounding box center [123, 374] width 91 height 21
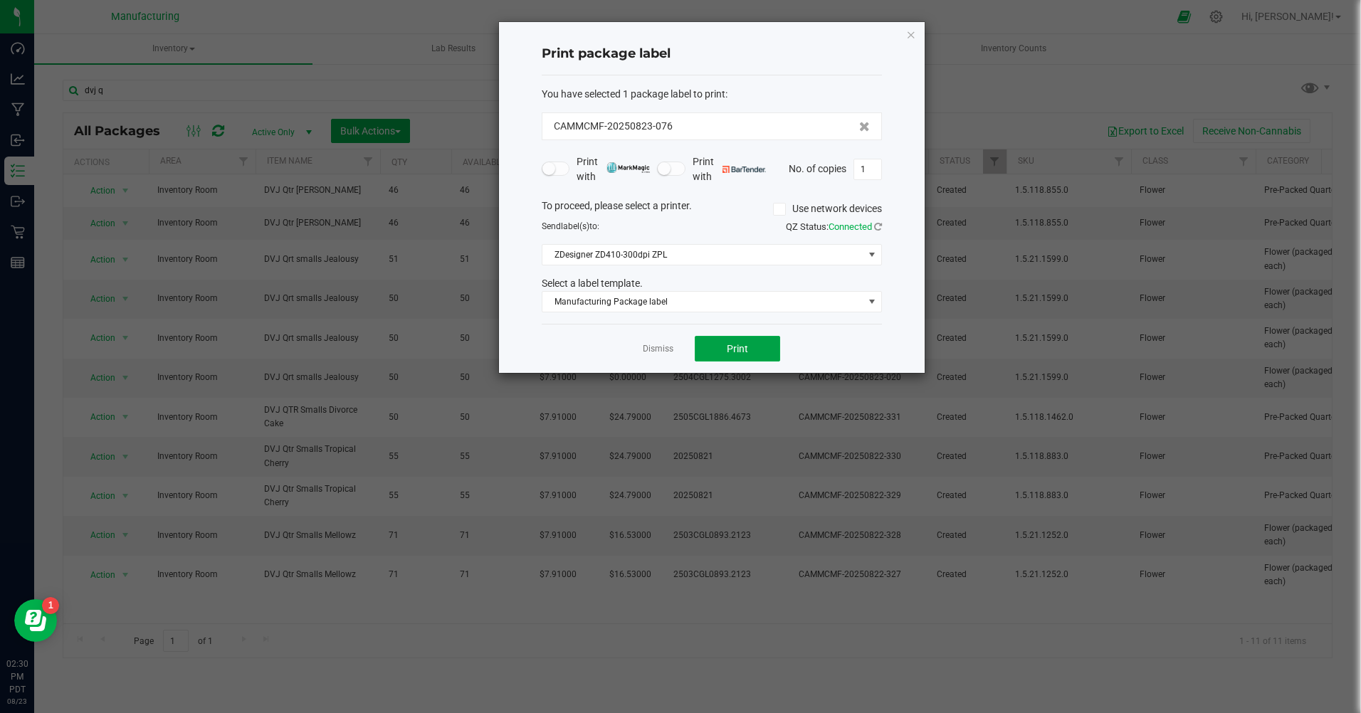
click at [759, 344] on button "Print" at bounding box center [736, 349] width 85 height 26
click at [655, 350] on link "Dismiss" at bounding box center [658, 349] width 31 height 12
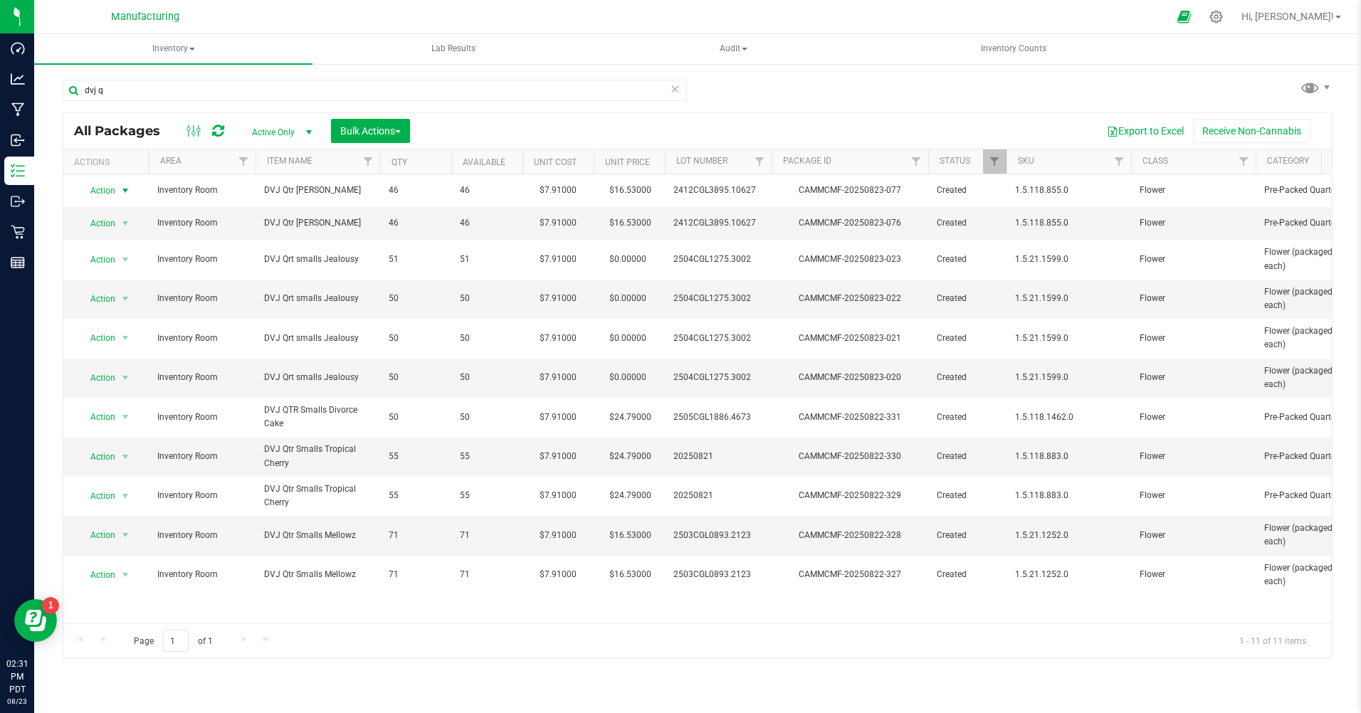
click at [100, 194] on span "Action" at bounding box center [97, 191] width 38 height 20
click at [110, 345] on li "Print package label" at bounding box center [123, 340] width 91 height 21
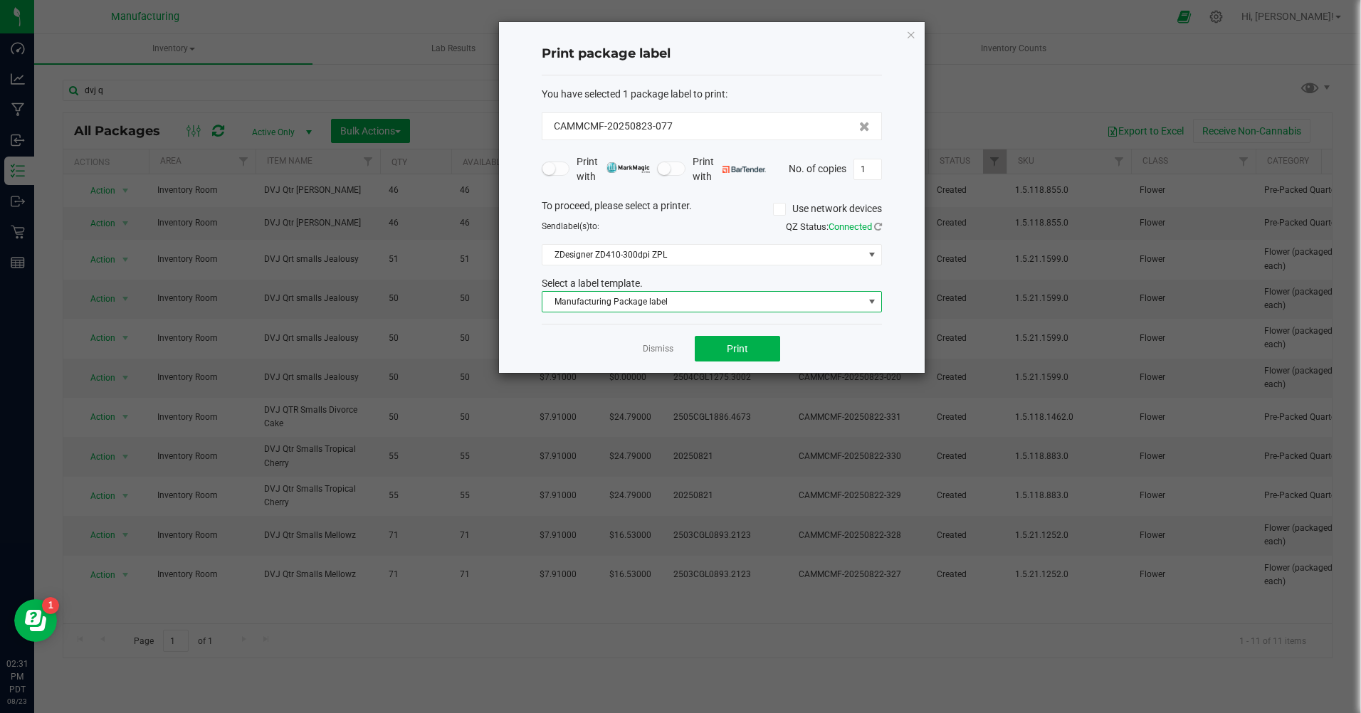
click at [595, 307] on span "Manufacturing Package label" at bounding box center [702, 302] width 321 height 20
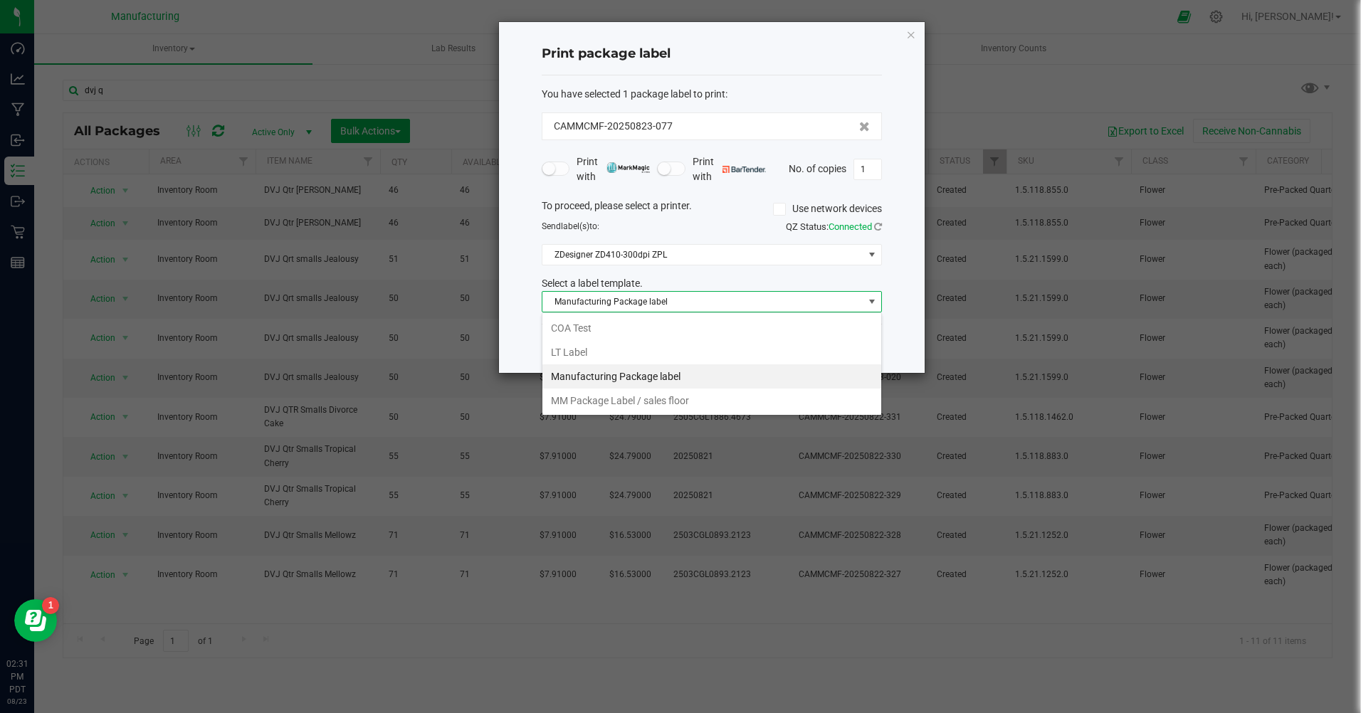
click at [597, 401] on li "MM Package Label / sales floor" at bounding box center [711, 401] width 339 height 24
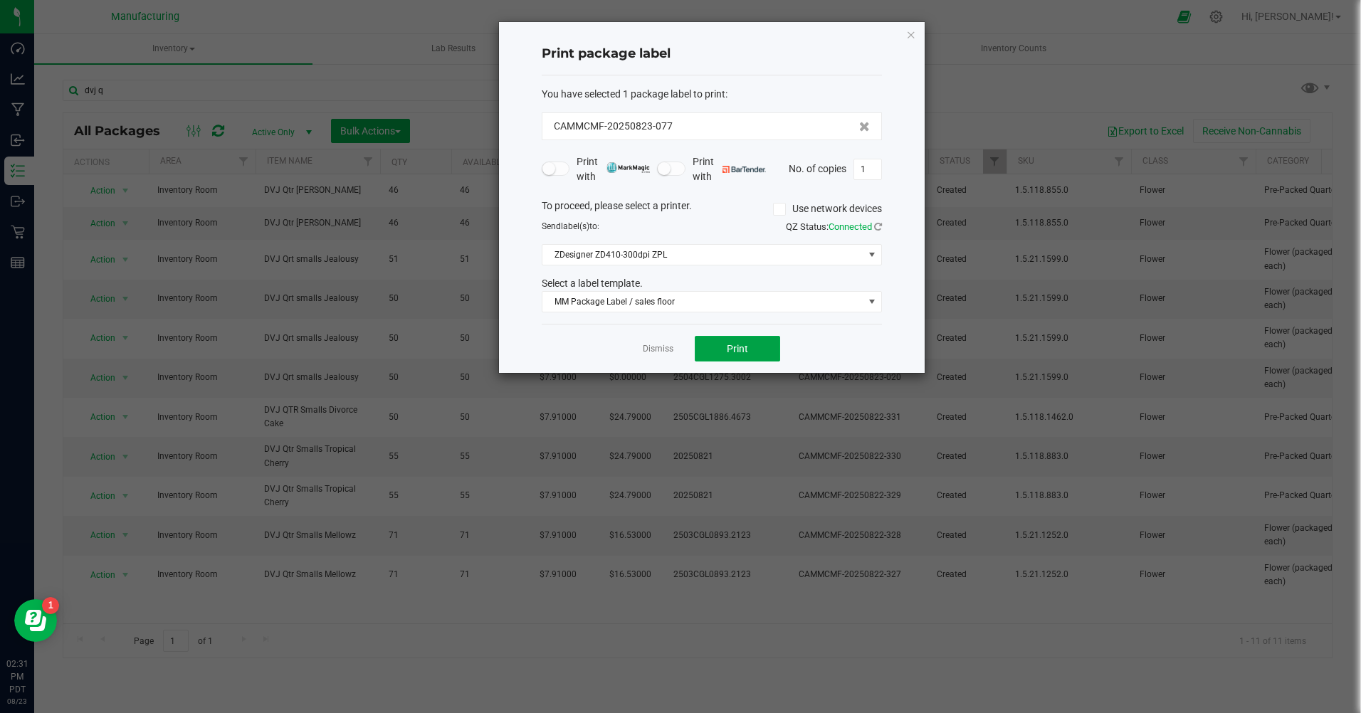
click at [707, 359] on button "Print" at bounding box center [736, 349] width 85 height 26
click at [871, 167] on input "1" at bounding box center [867, 169] width 27 height 20
type input "46"
click at [732, 349] on span "Print" at bounding box center [737, 348] width 21 height 11
click at [660, 354] on link "Dismiss" at bounding box center [658, 349] width 31 height 12
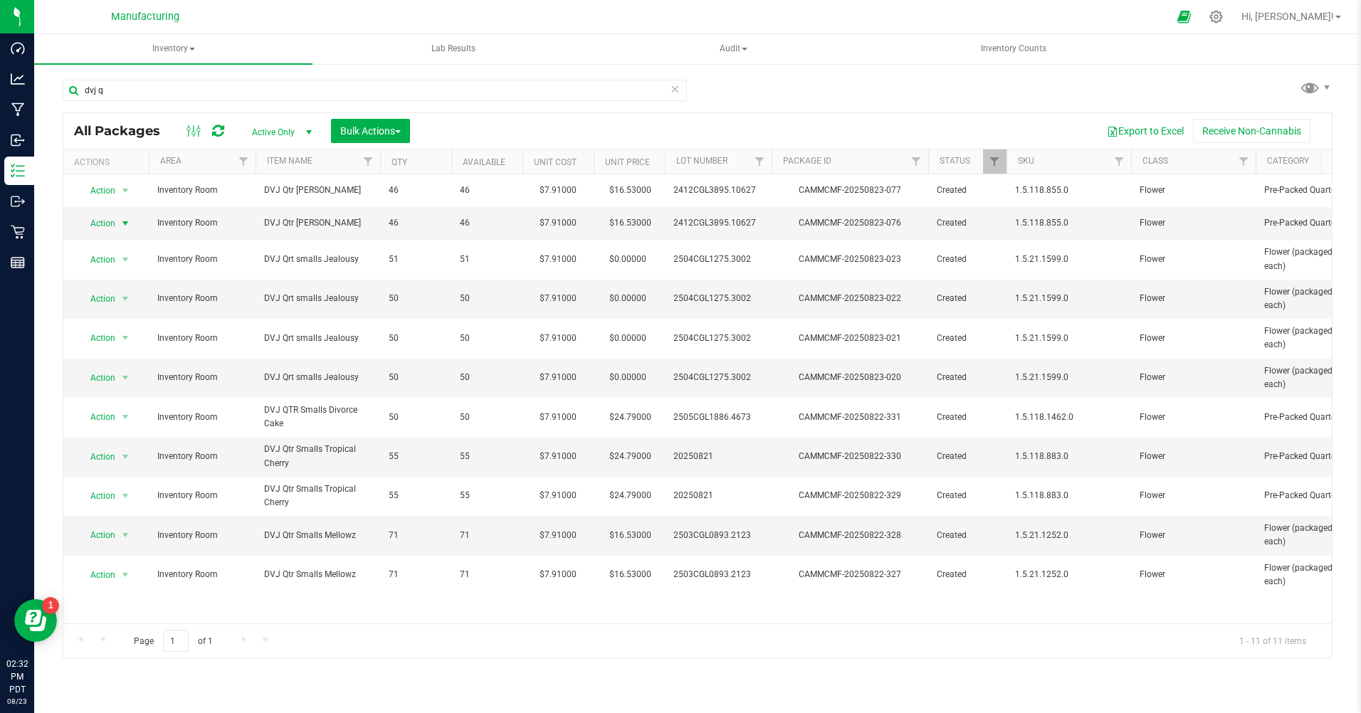
click at [102, 226] on span "Action" at bounding box center [97, 223] width 38 height 20
click at [131, 376] on li "Print package label" at bounding box center [123, 374] width 91 height 21
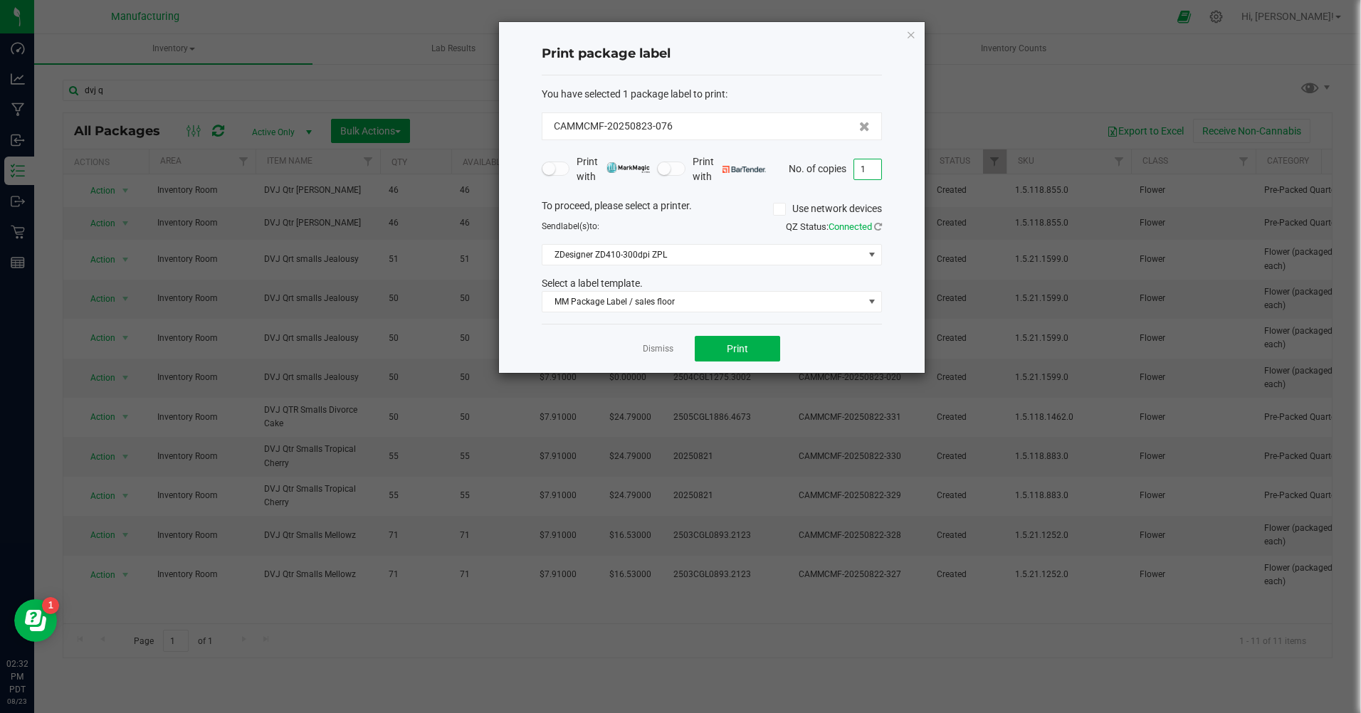
click at [873, 171] on input "1" at bounding box center [867, 169] width 27 height 20
type input "46"
click at [746, 344] on span "Print" at bounding box center [737, 348] width 21 height 11
click at [655, 346] on link "Dismiss" at bounding box center [658, 349] width 31 height 12
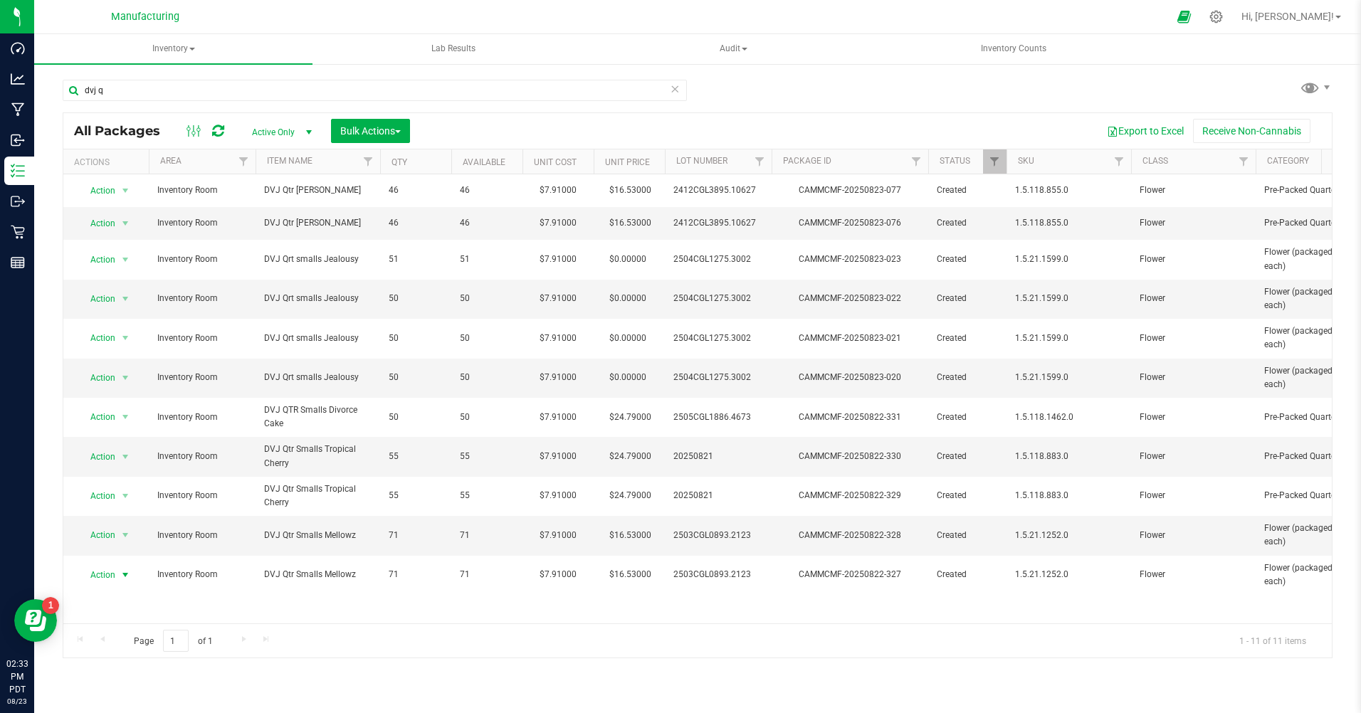
click at [110, 571] on span "Action" at bounding box center [97, 575] width 38 height 20
click at [120, 466] on li "Print package label" at bounding box center [123, 466] width 91 height 21
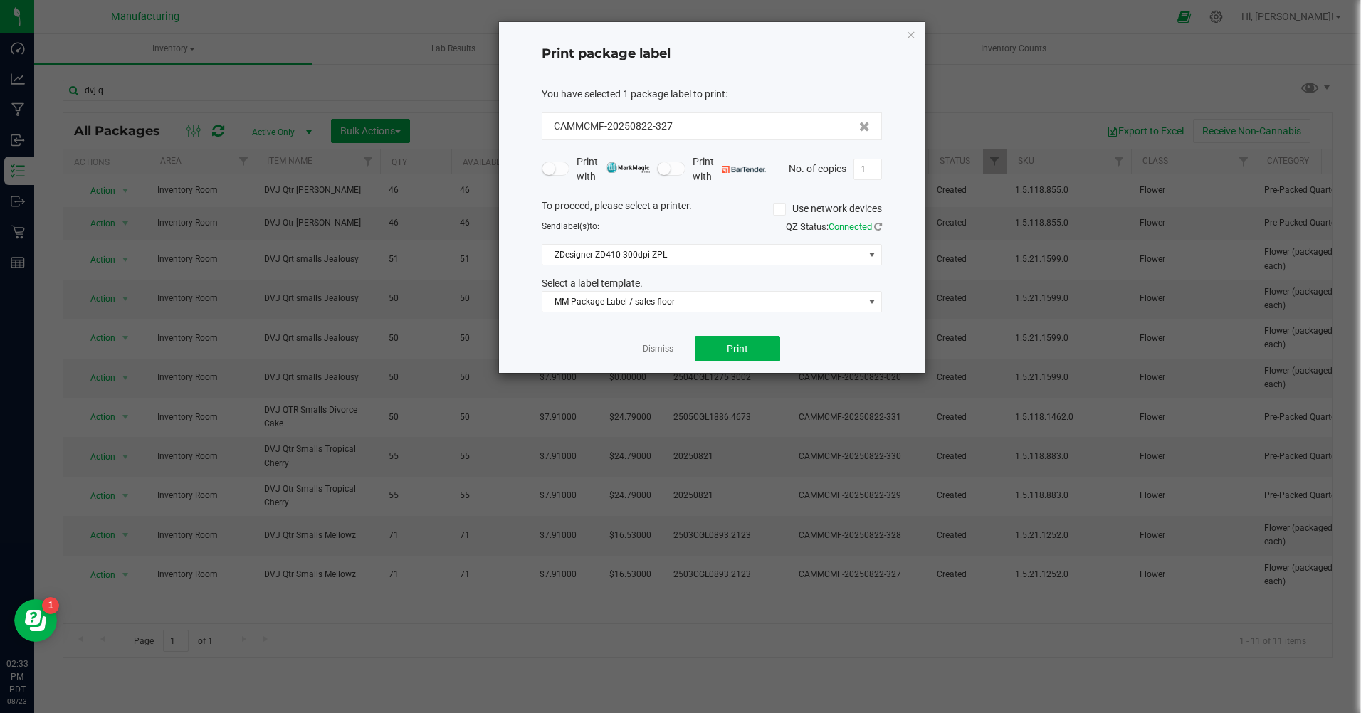
click at [871, 166] on input "1" at bounding box center [867, 169] width 27 height 20
type input "71"
click at [758, 350] on button "Print" at bounding box center [736, 349] width 85 height 26
click at [657, 351] on link "Dismiss" at bounding box center [658, 349] width 31 height 12
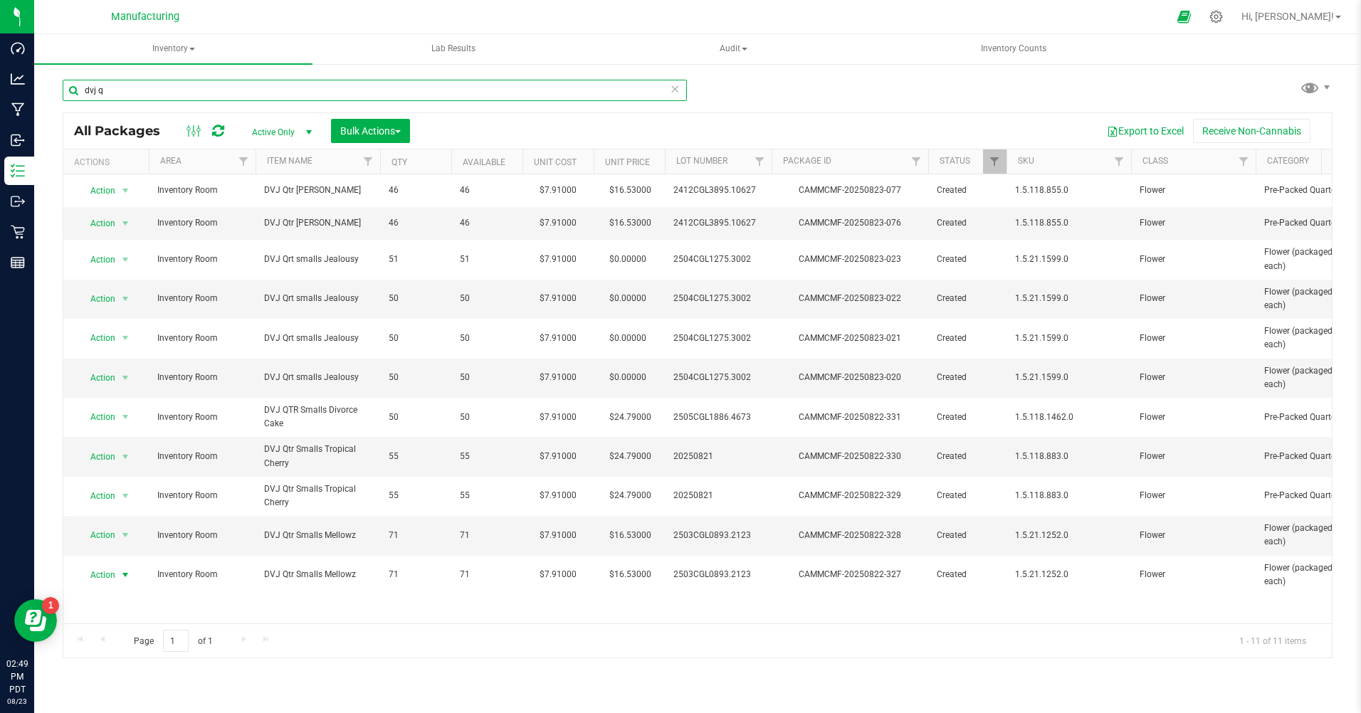
click at [122, 85] on input "dvj q" at bounding box center [375, 90] width 624 height 21
type input "d"
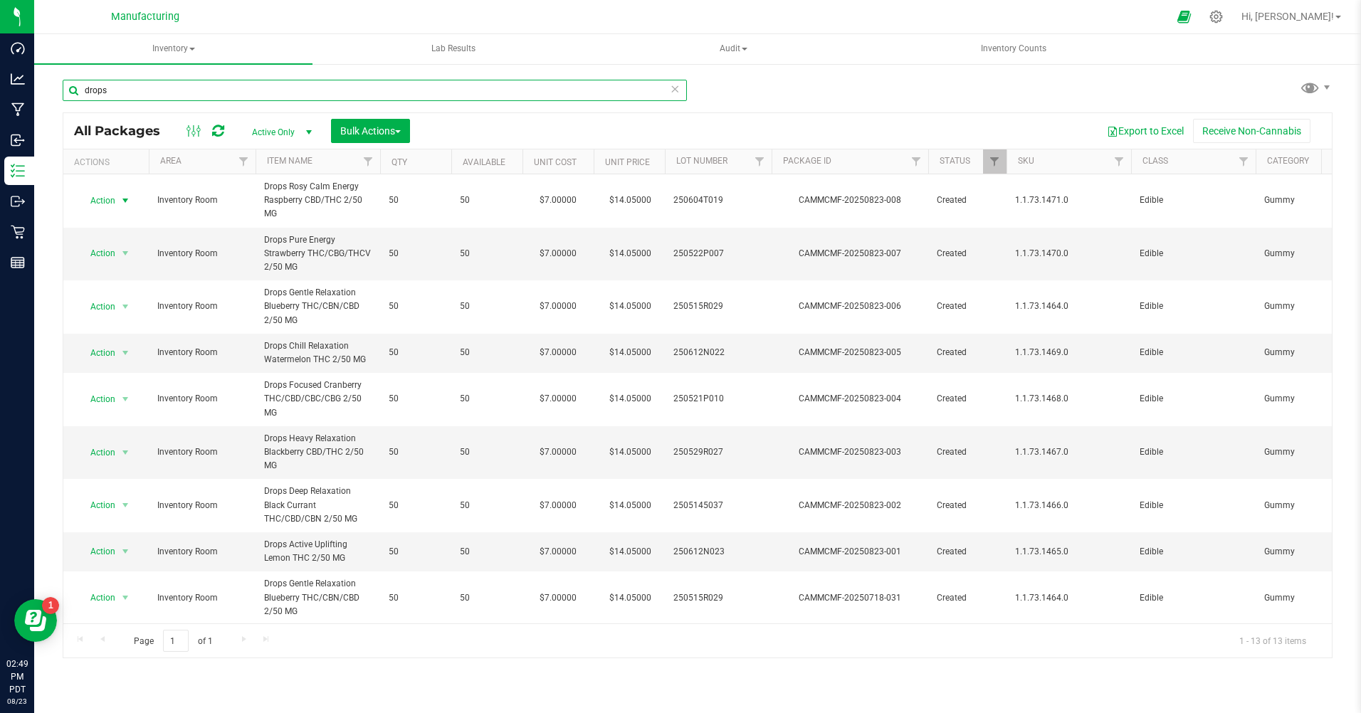
type input "drops"
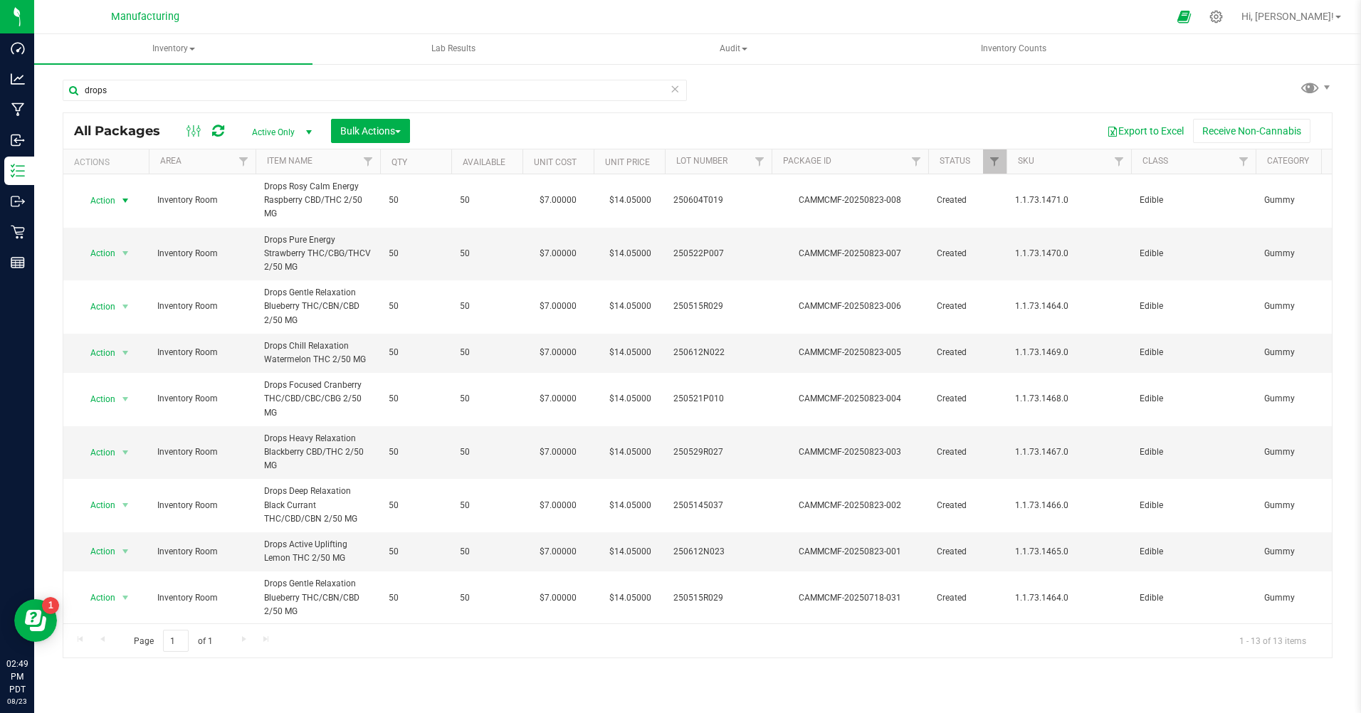
click at [102, 194] on span "Action" at bounding box center [97, 201] width 38 height 20
click at [130, 349] on li "Print package label" at bounding box center [123, 351] width 91 height 21
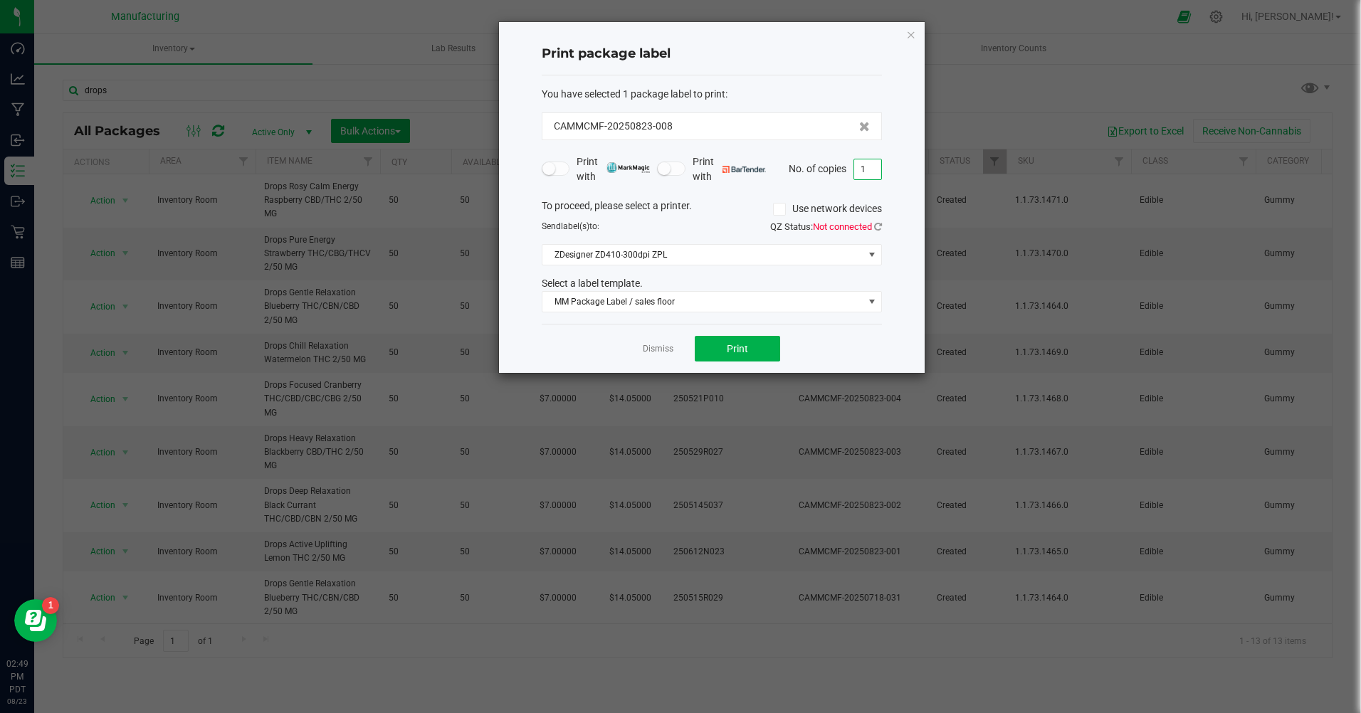
click at [869, 172] on input "1" at bounding box center [867, 169] width 27 height 20
type input "50"
click at [733, 345] on span "Print" at bounding box center [737, 348] width 21 height 11
click at [661, 352] on link "Dismiss" at bounding box center [658, 349] width 31 height 12
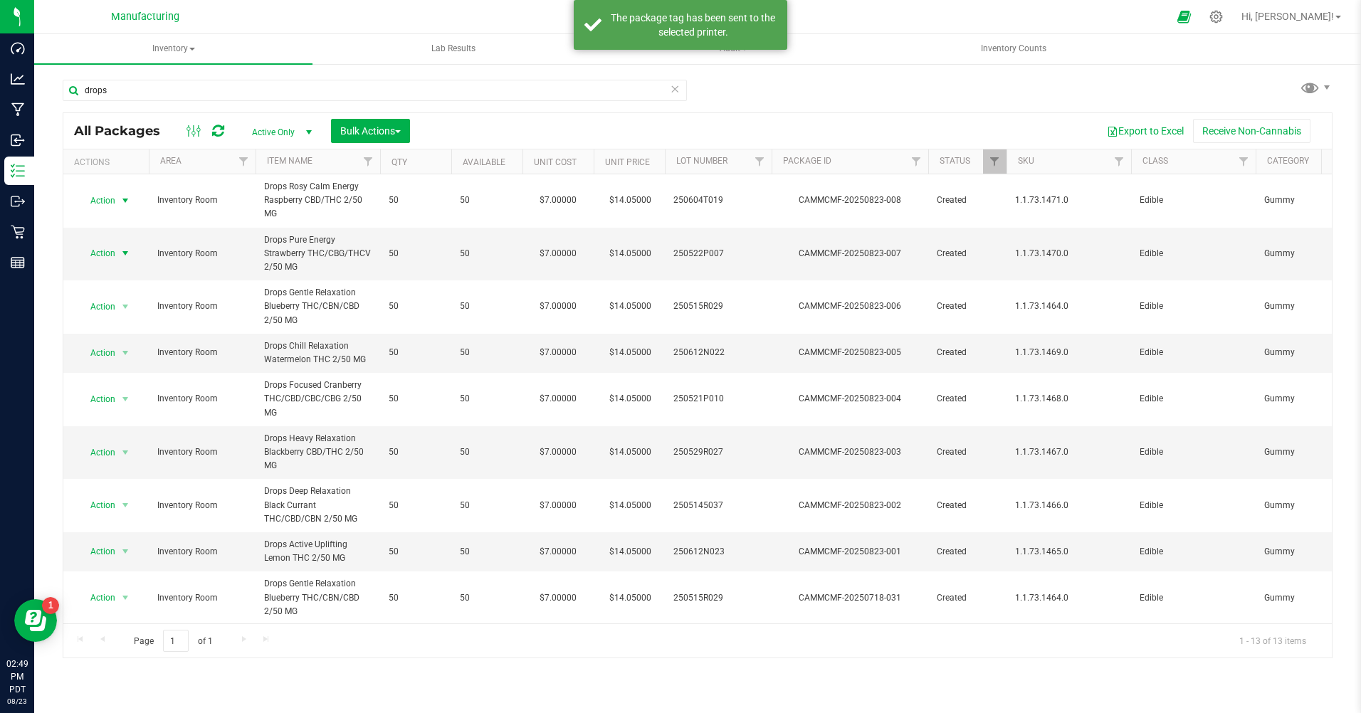
click at [107, 255] on span "Action" at bounding box center [97, 253] width 38 height 20
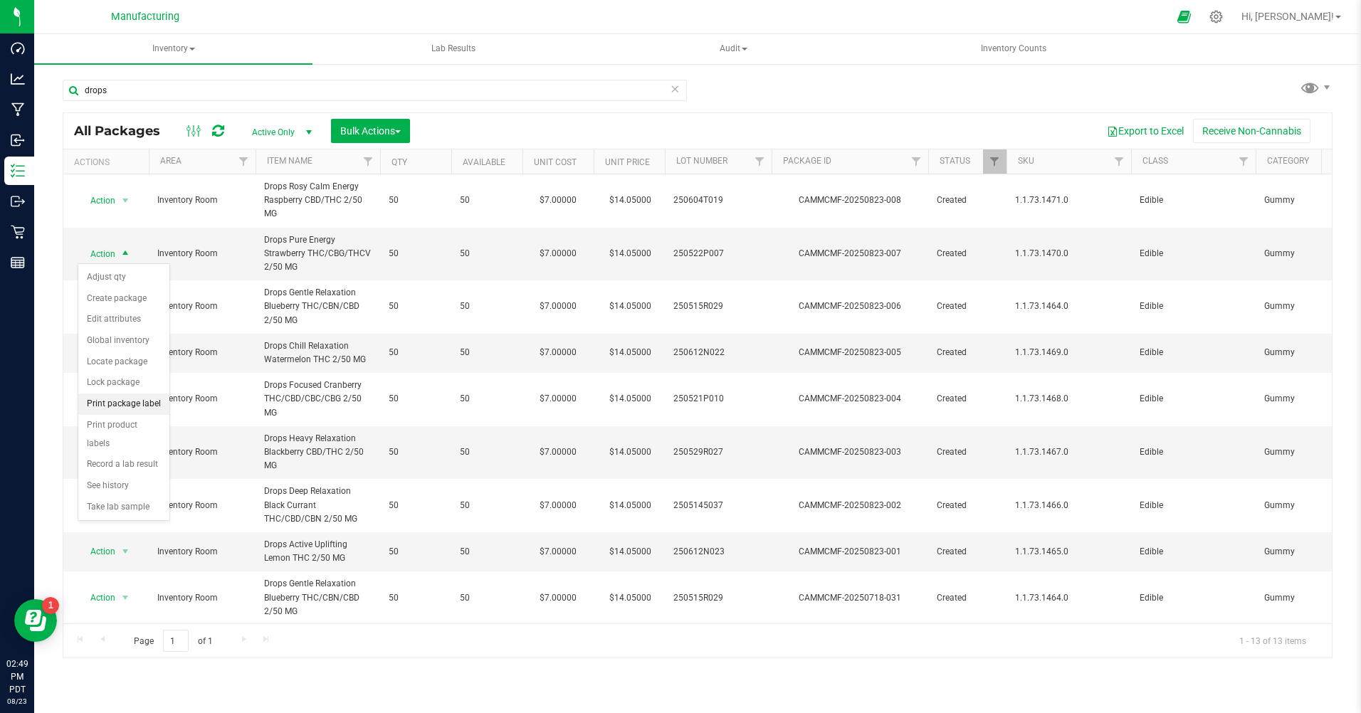
click at [157, 401] on li "Print package label" at bounding box center [123, 404] width 91 height 21
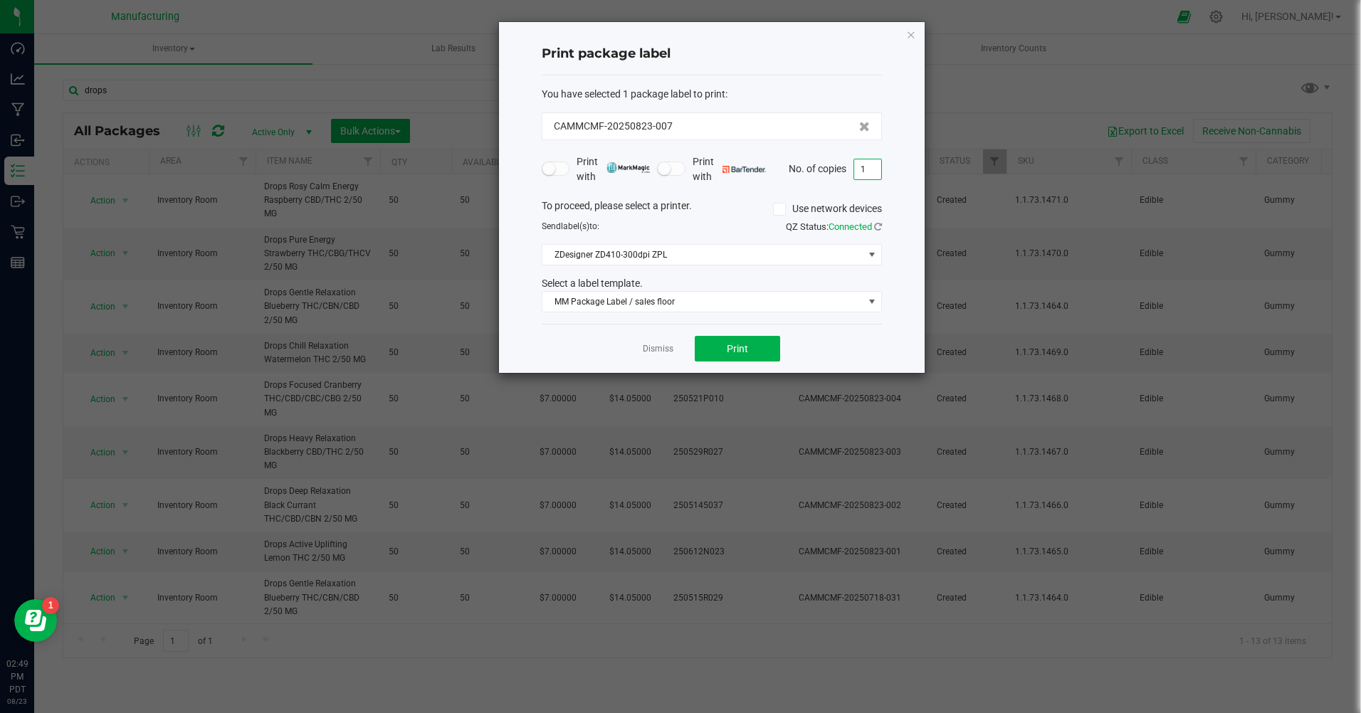
click at [864, 167] on input "1" at bounding box center [867, 169] width 27 height 20
type input "50"
click at [731, 353] on span "Print" at bounding box center [737, 348] width 21 height 11
click at [652, 351] on link "Dismiss" at bounding box center [658, 349] width 31 height 12
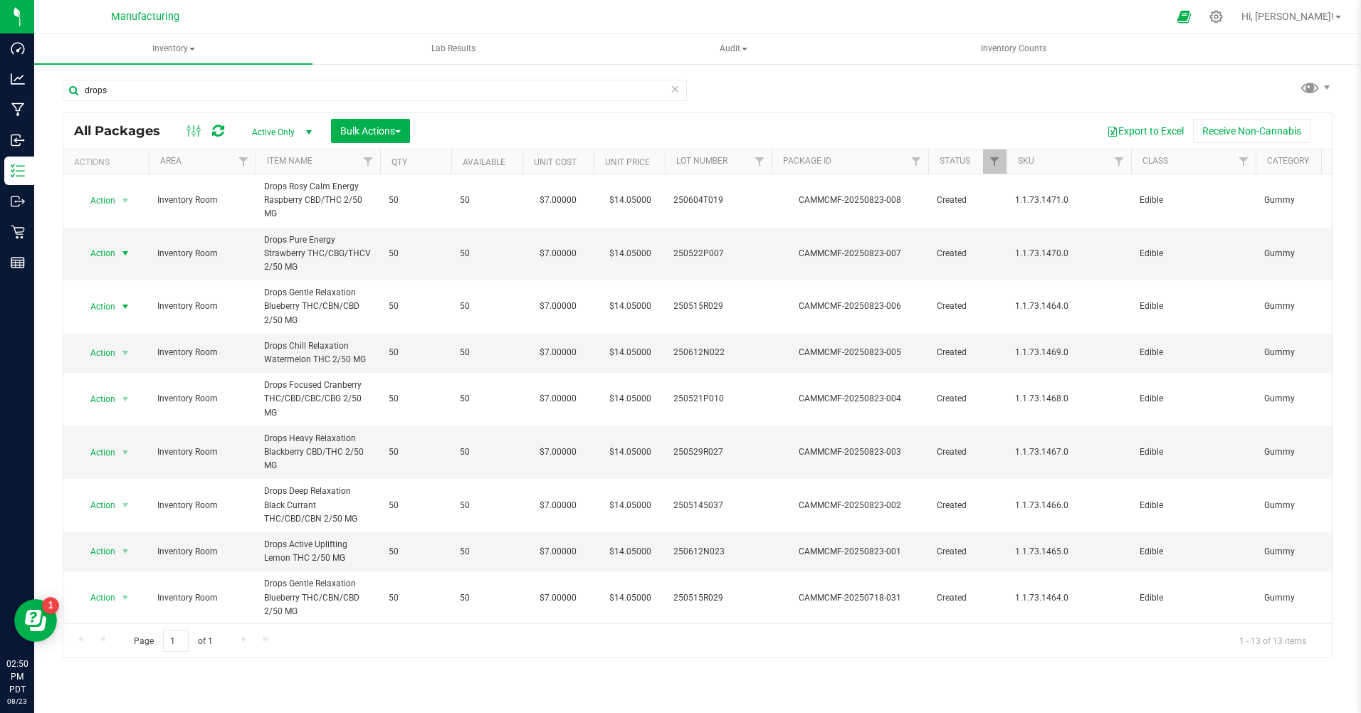
click at [100, 310] on span "Action" at bounding box center [97, 307] width 38 height 20
click at [109, 464] on li "Print package label" at bounding box center [123, 457] width 91 height 21
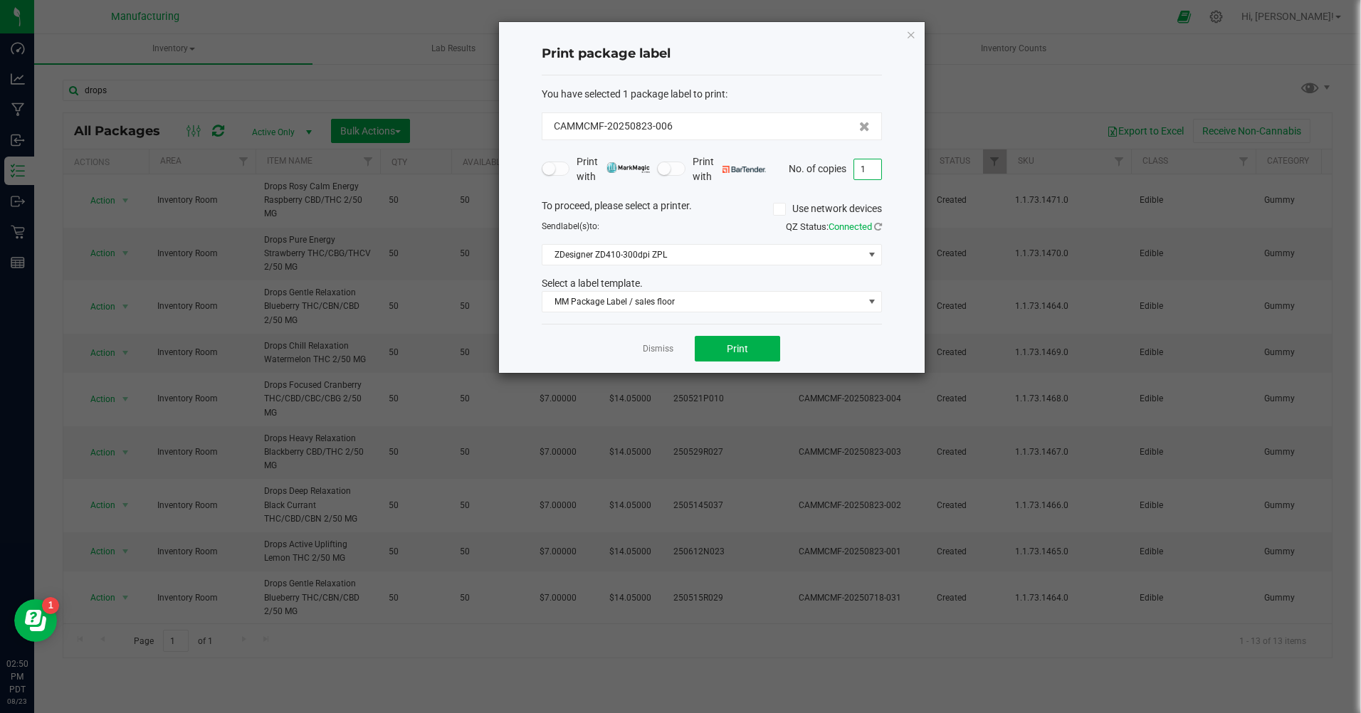
click at [869, 173] on input "1" at bounding box center [867, 169] width 27 height 20
type input "50"
click at [709, 337] on button "Print" at bounding box center [736, 349] width 85 height 26
click at [653, 353] on link "Dismiss" at bounding box center [658, 349] width 31 height 12
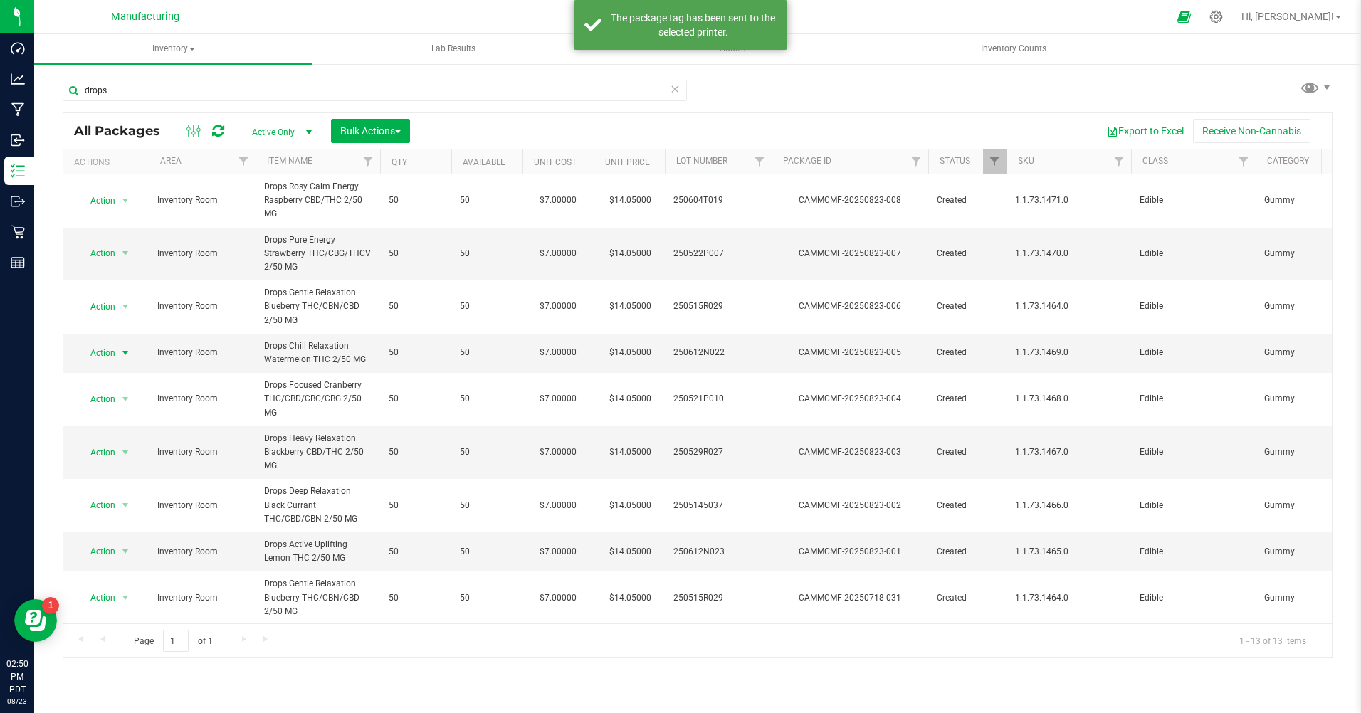
click at [108, 357] on span "Action" at bounding box center [97, 353] width 38 height 20
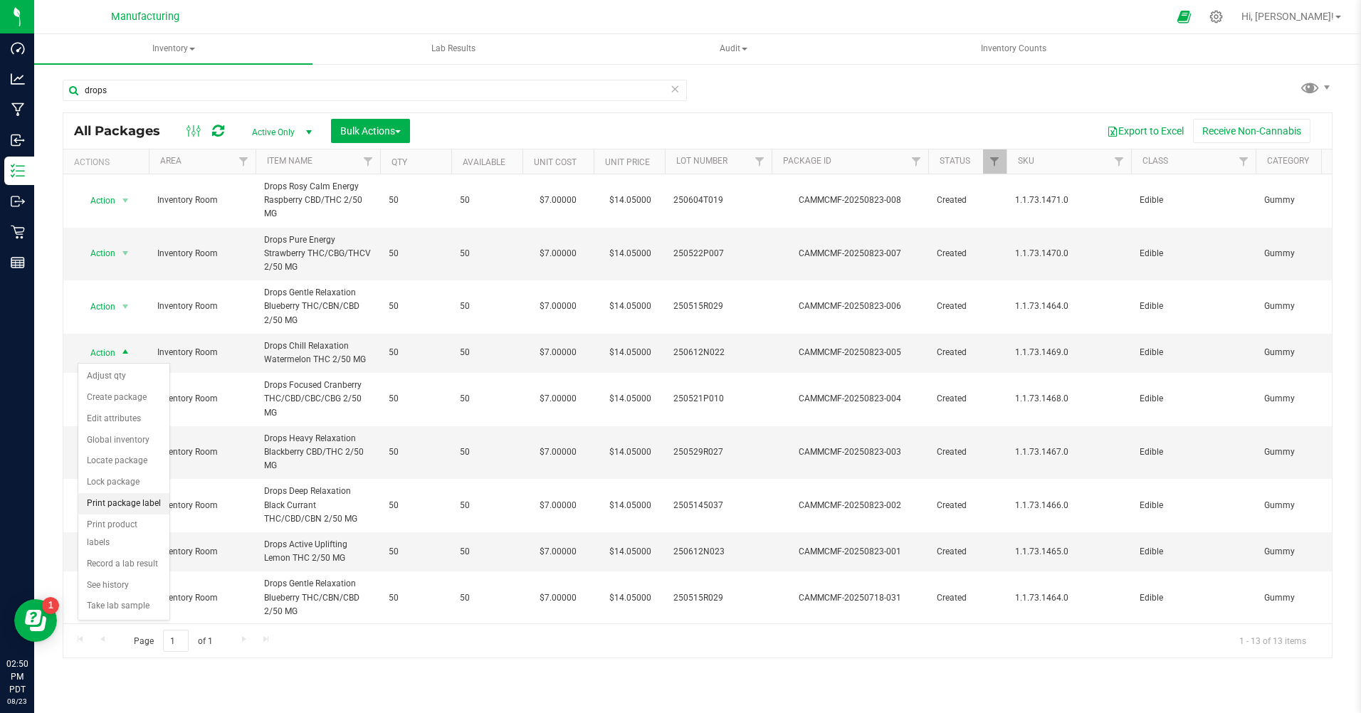
click at [119, 504] on li "Print package label" at bounding box center [123, 503] width 91 height 21
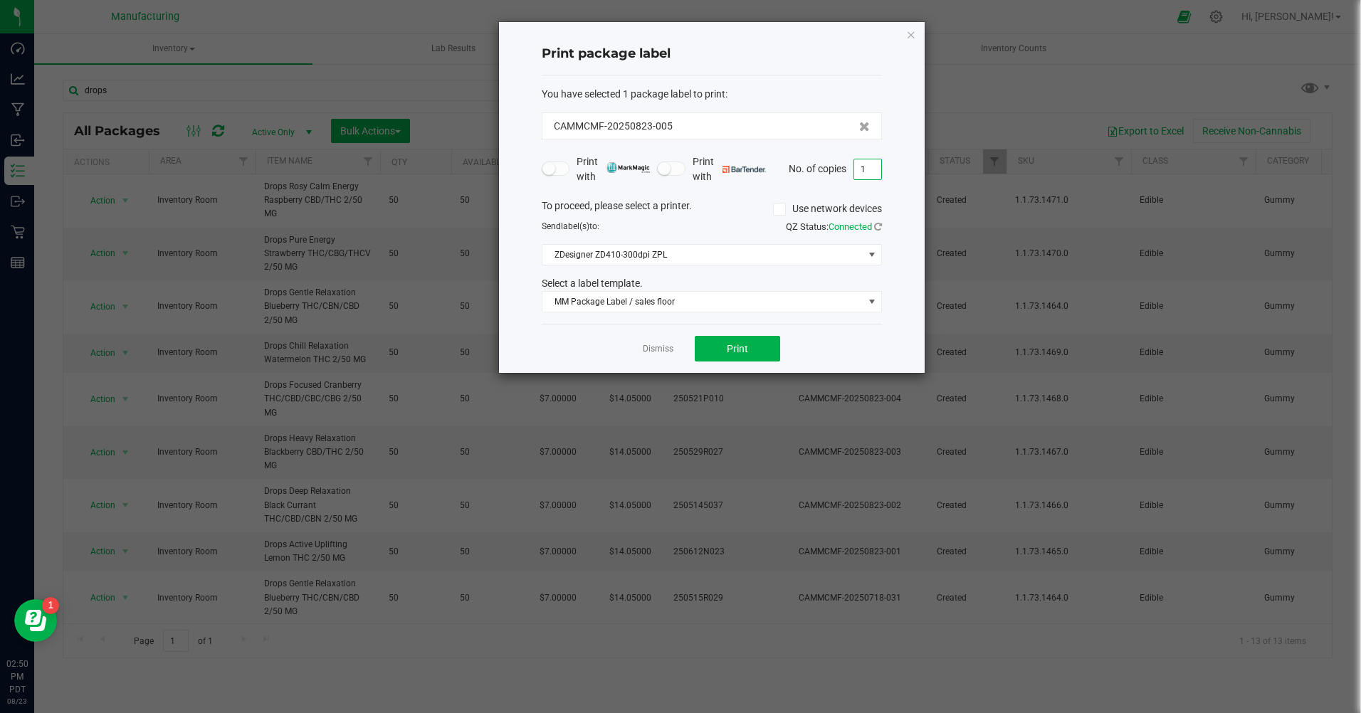
click at [864, 172] on input "1" at bounding box center [867, 169] width 27 height 20
type input "50"
click at [705, 346] on button "Print" at bounding box center [736, 349] width 85 height 26
click at [660, 349] on link "Dismiss" at bounding box center [658, 349] width 31 height 12
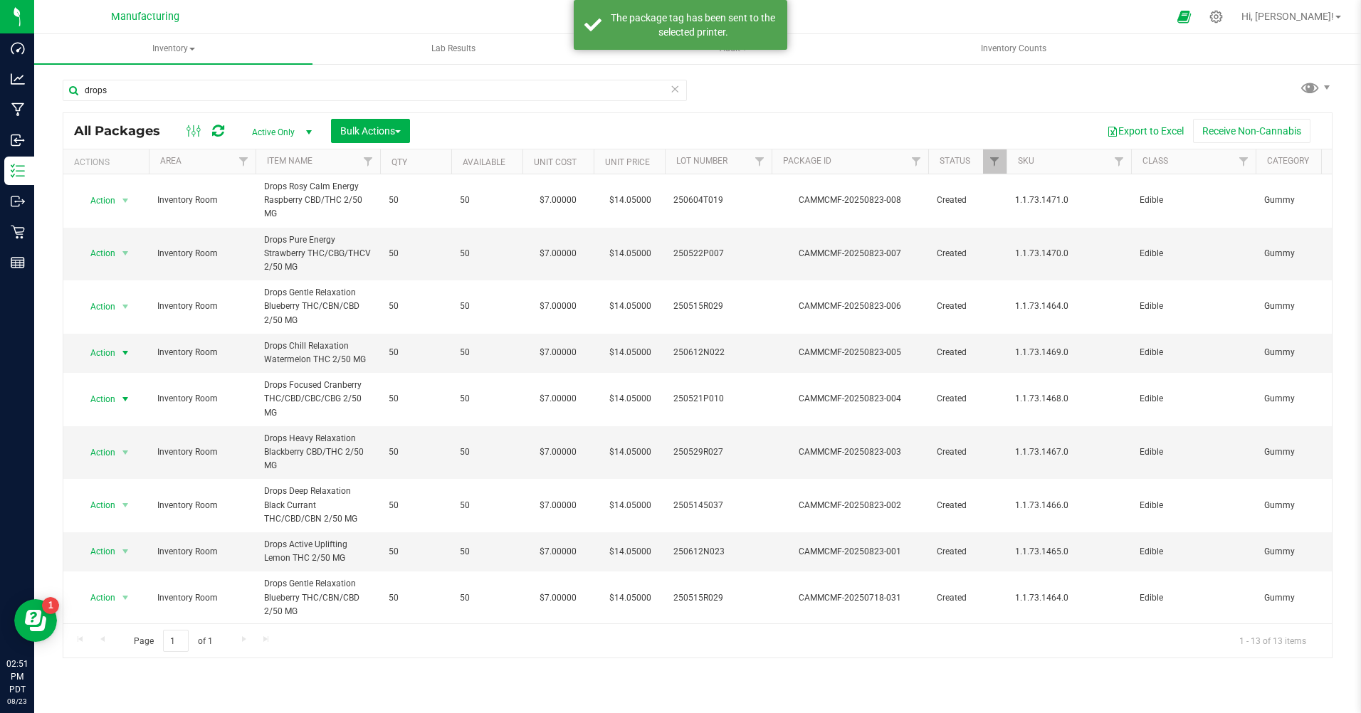
click at [93, 403] on span "Action" at bounding box center [97, 399] width 38 height 20
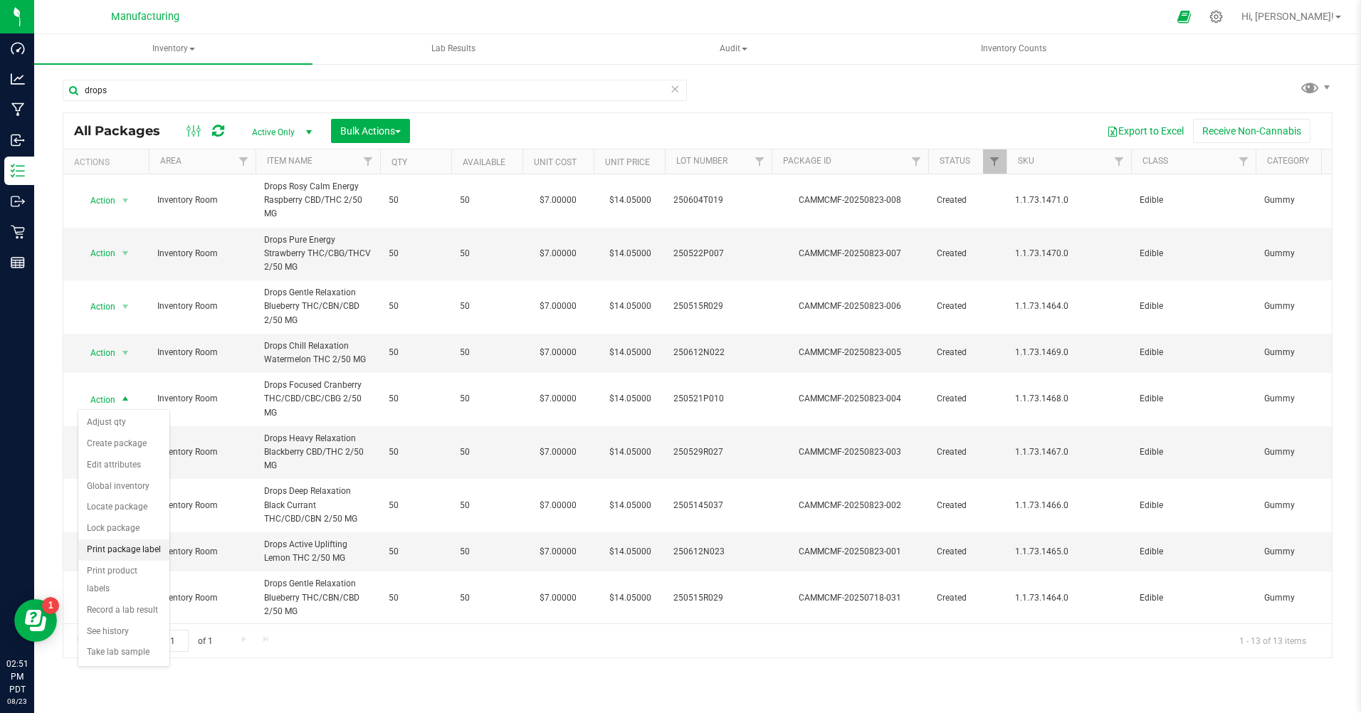
click at [115, 546] on li "Print package label" at bounding box center [123, 549] width 91 height 21
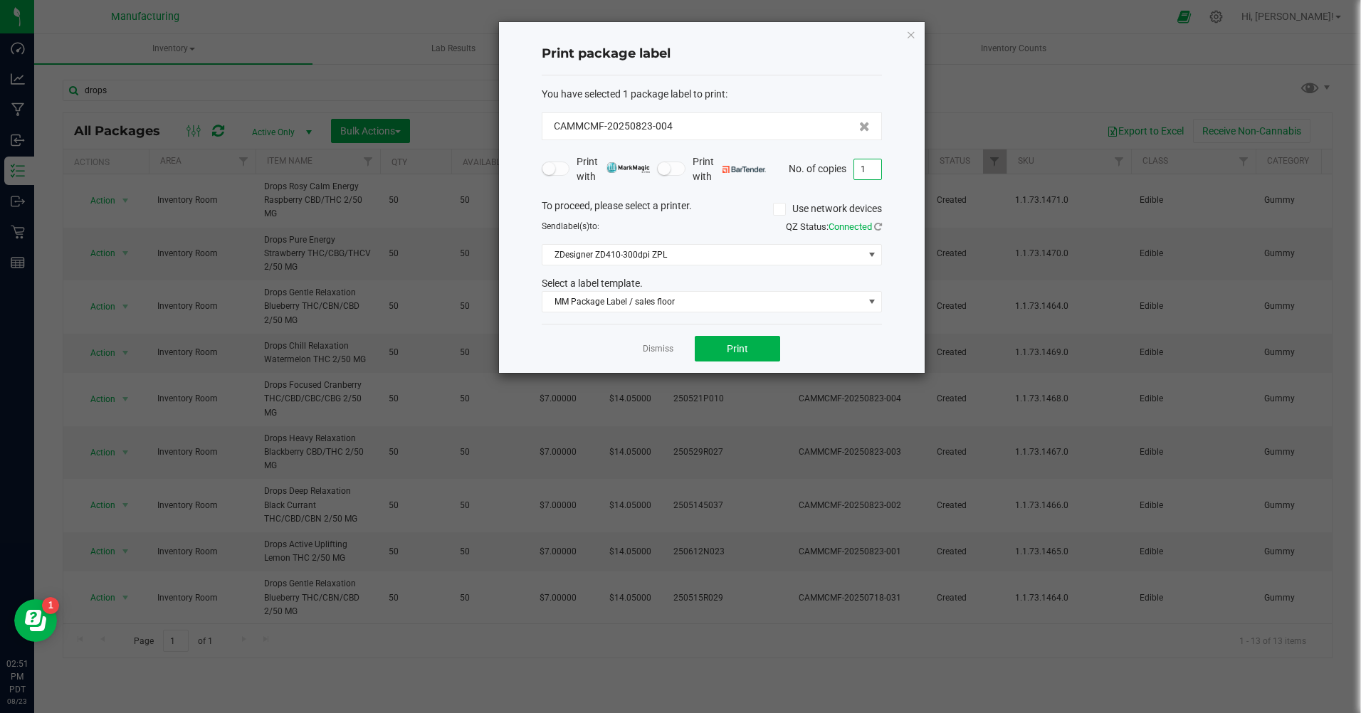
click at [863, 171] on input "1" at bounding box center [867, 169] width 27 height 20
type input "50"
click at [760, 350] on button "Print" at bounding box center [736, 349] width 85 height 26
click at [660, 345] on link "Dismiss" at bounding box center [658, 349] width 31 height 12
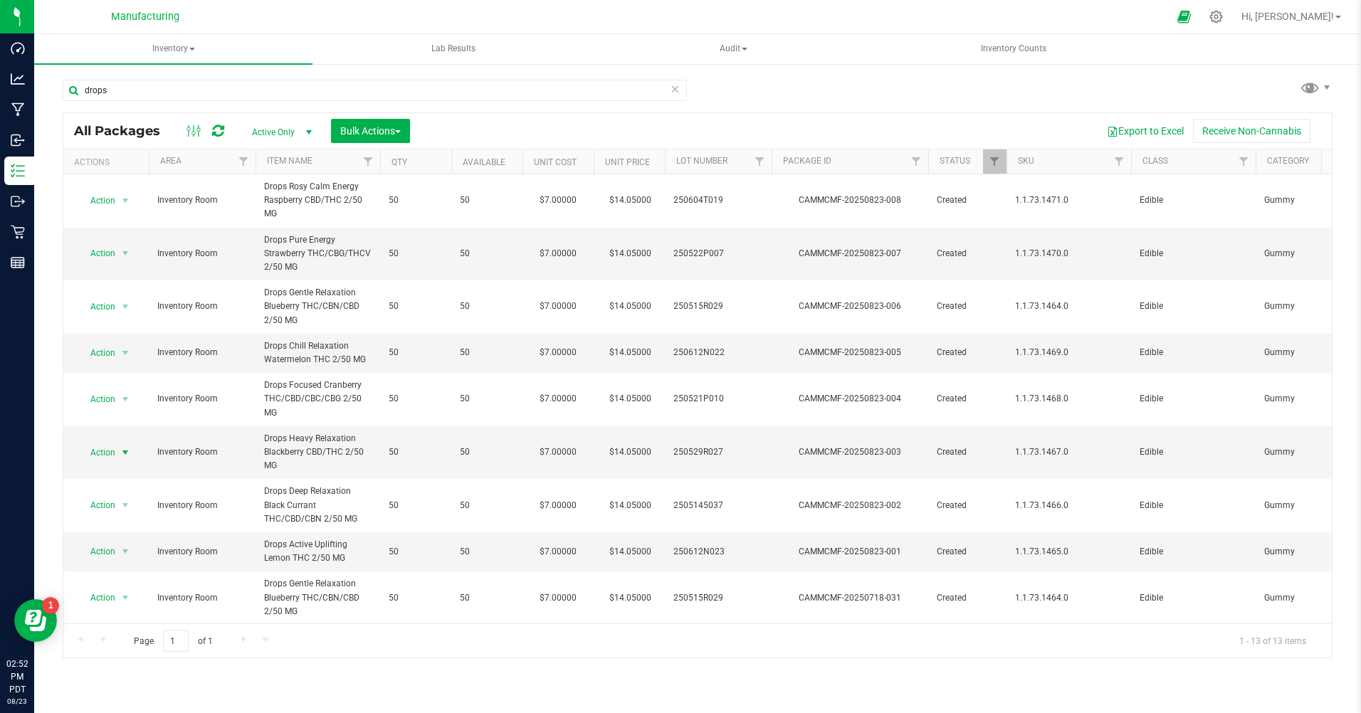
click at [102, 452] on span "Action" at bounding box center [97, 453] width 38 height 20
click at [126, 594] on li "Print package label" at bounding box center [123, 602] width 91 height 21
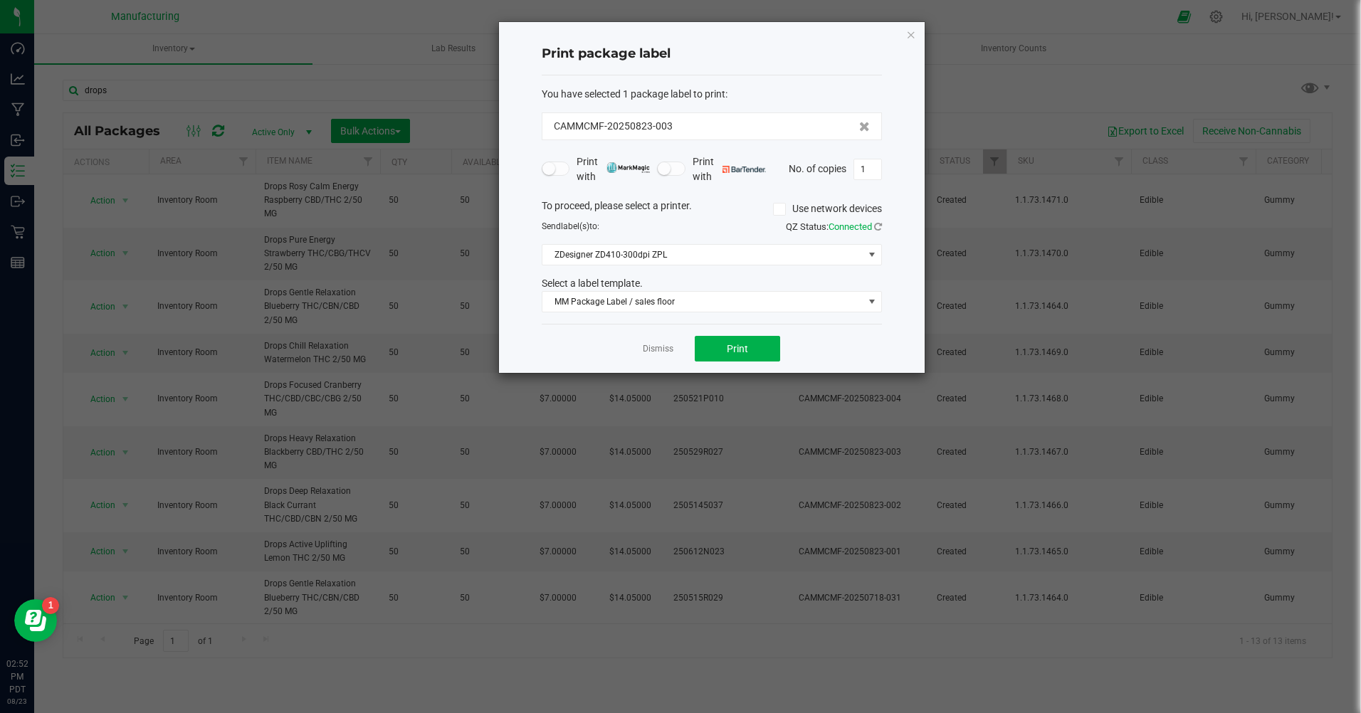
click at [860, 174] on input "1" at bounding box center [867, 169] width 27 height 20
type input "50"
click at [766, 359] on button "Print" at bounding box center [736, 349] width 85 height 26
click at [668, 352] on link "Dismiss" at bounding box center [658, 349] width 31 height 12
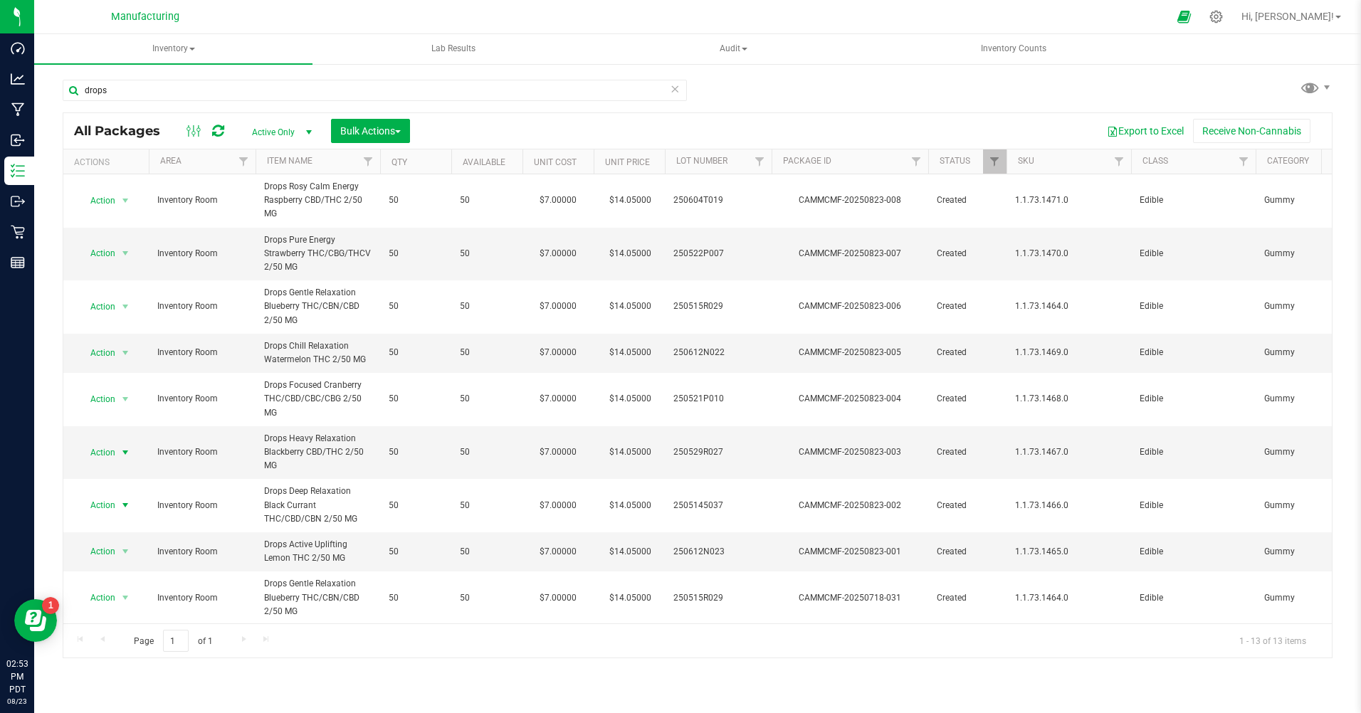
click at [95, 505] on span "Action" at bounding box center [97, 505] width 38 height 20
click at [132, 401] on li "Print package label" at bounding box center [123, 396] width 91 height 21
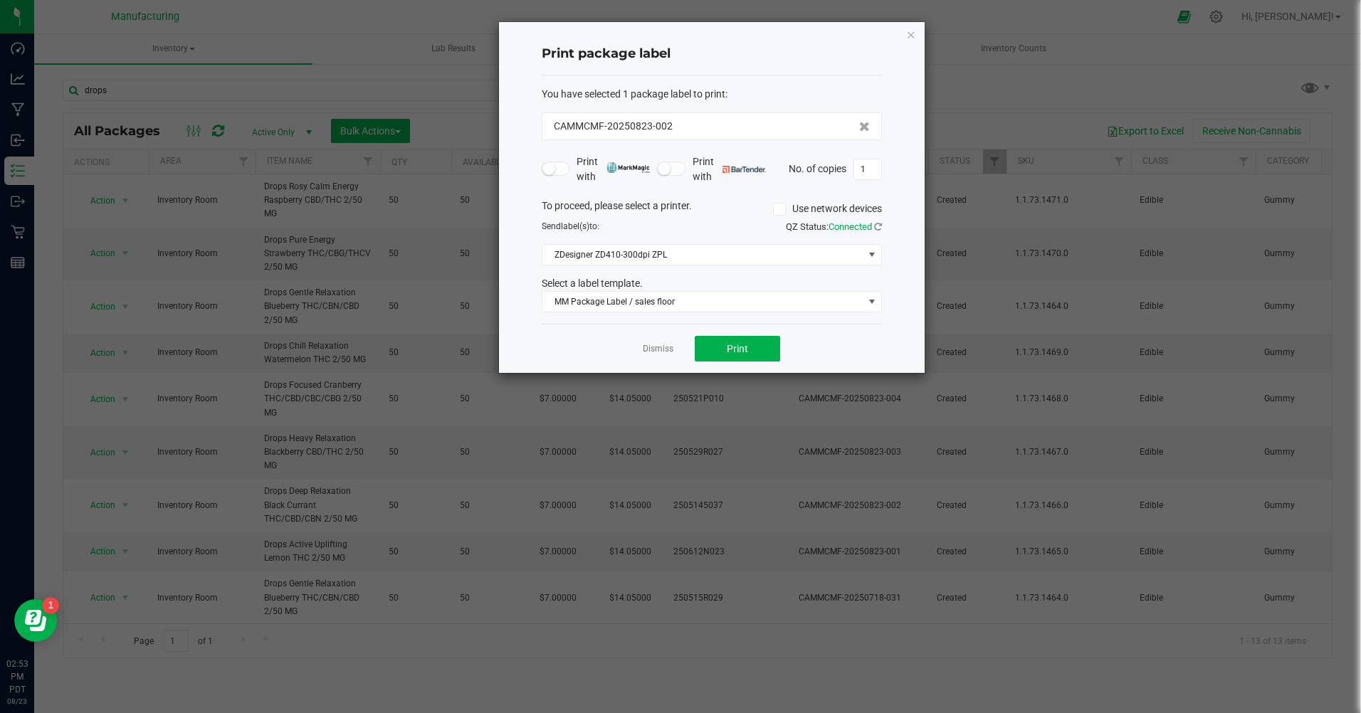
click at [870, 174] on input "1" at bounding box center [867, 169] width 27 height 20
type input "50"
click at [765, 346] on button "Print" at bounding box center [736, 349] width 85 height 26
click at [649, 345] on link "Dismiss" at bounding box center [658, 349] width 31 height 12
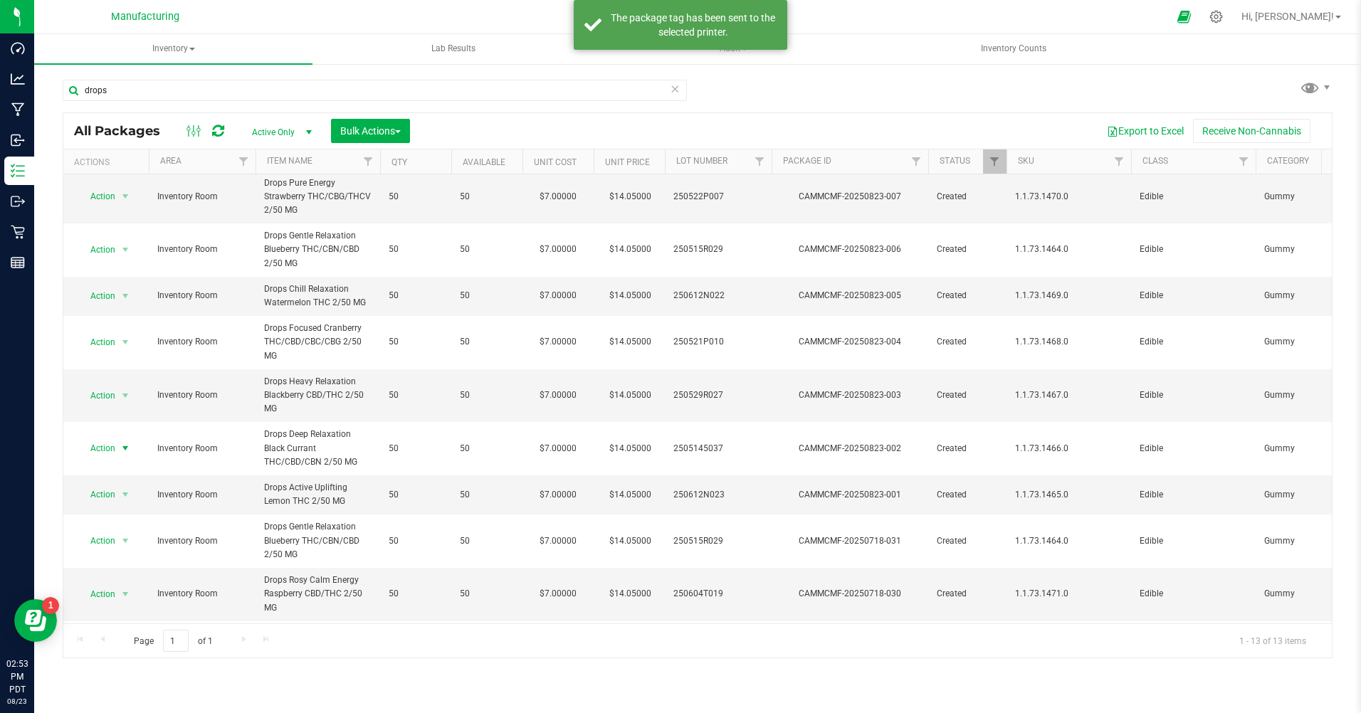
scroll to position [142, 0]
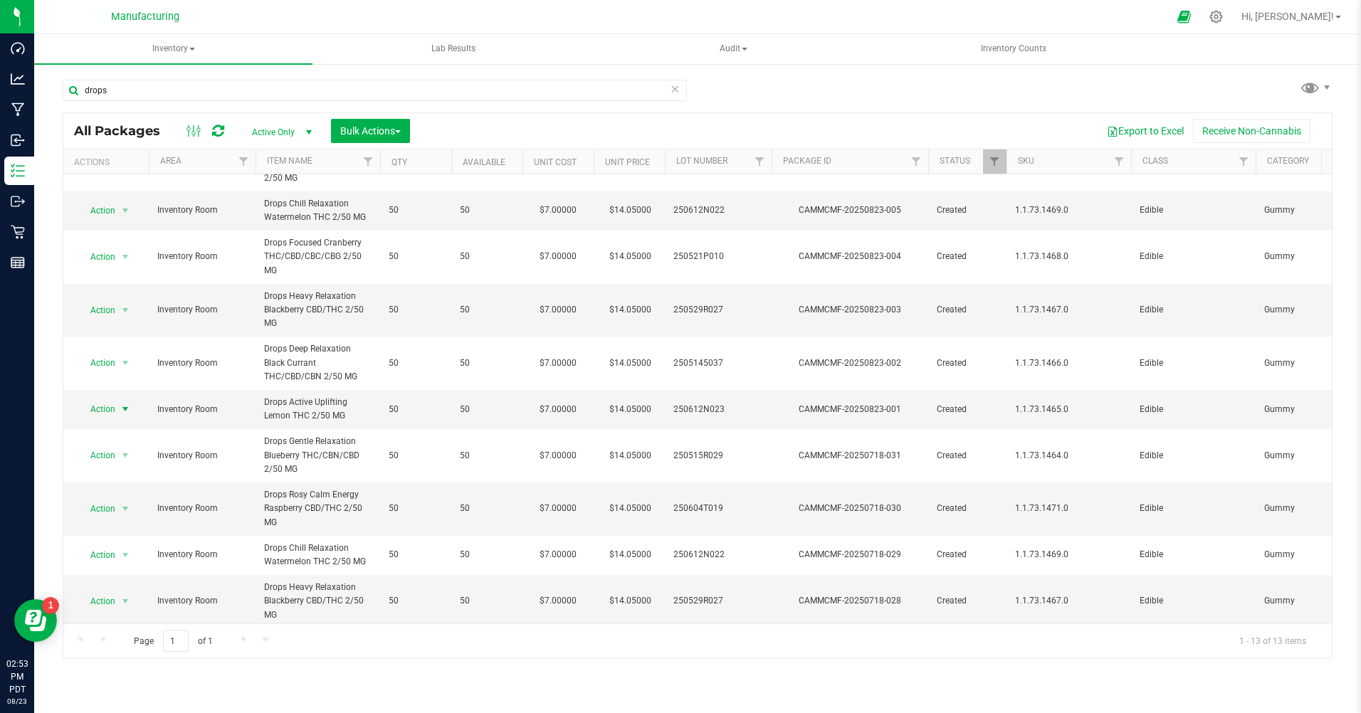
click at [101, 410] on span "Action" at bounding box center [97, 409] width 38 height 20
click at [127, 559] on li "Print package label" at bounding box center [123, 559] width 91 height 21
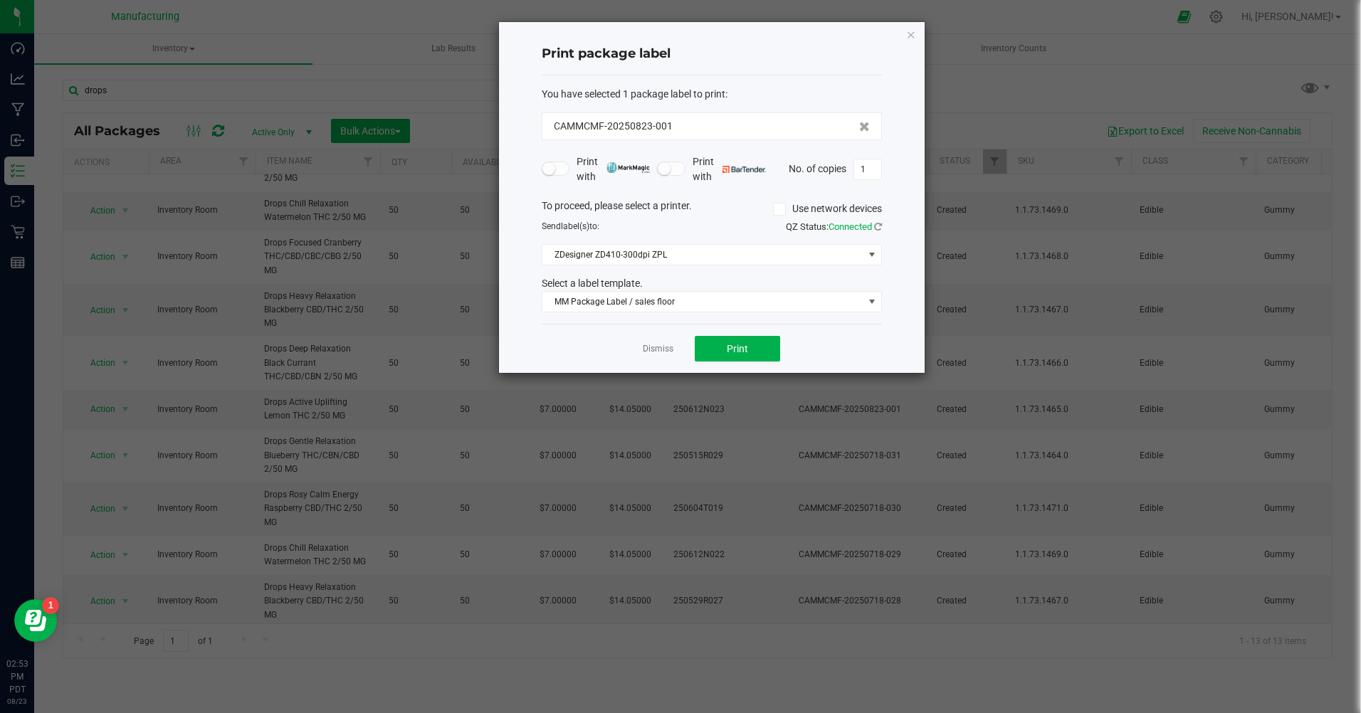
click at [870, 166] on input "1" at bounding box center [867, 169] width 27 height 20
type input "50"
click at [716, 338] on button "Print" at bounding box center [736, 349] width 85 height 26
click at [653, 350] on link "Dismiss" at bounding box center [658, 349] width 31 height 12
